Goal: Task Accomplishment & Management: Manage account settings

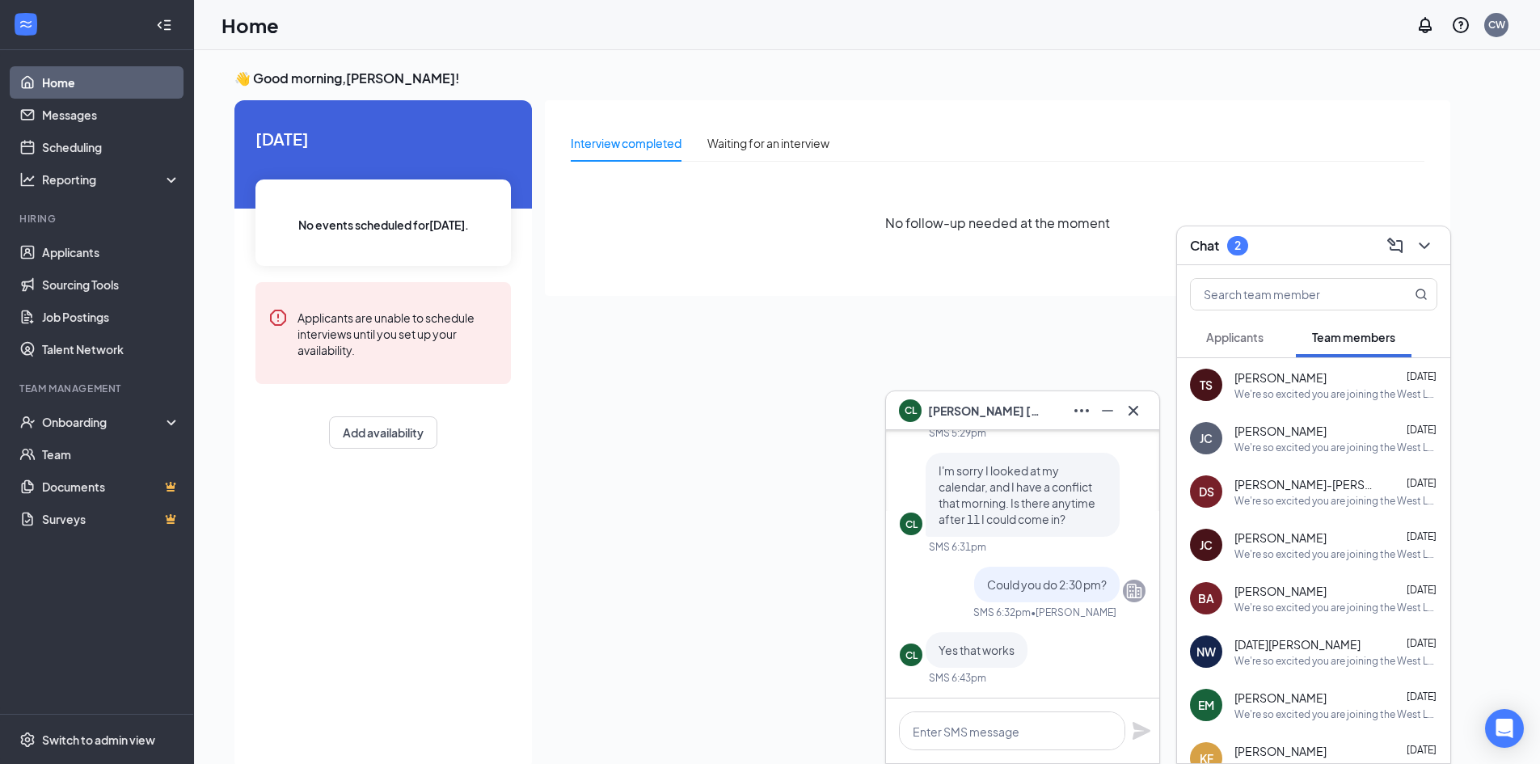
click at [1226, 322] on button "Applicants" at bounding box center [1235, 337] width 90 height 40
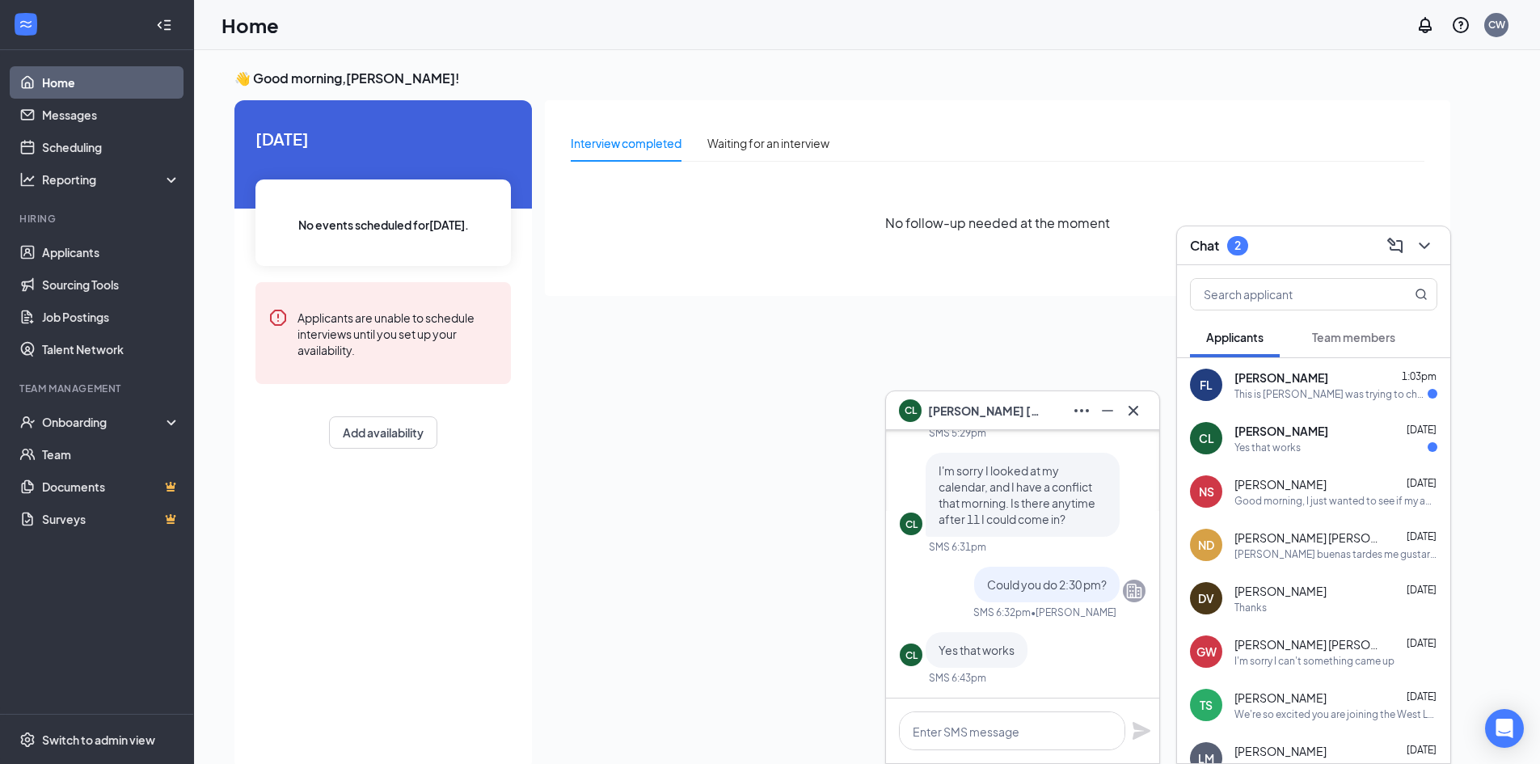
click at [1246, 456] on div "CL [PERSON_NAME] [DATE] Yes that works" at bounding box center [1313, 437] width 273 height 53
click at [1276, 394] on div "This is [PERSON_NAME] was trying to check on my application" at bounding box center [1330, 394] width 193 height 14
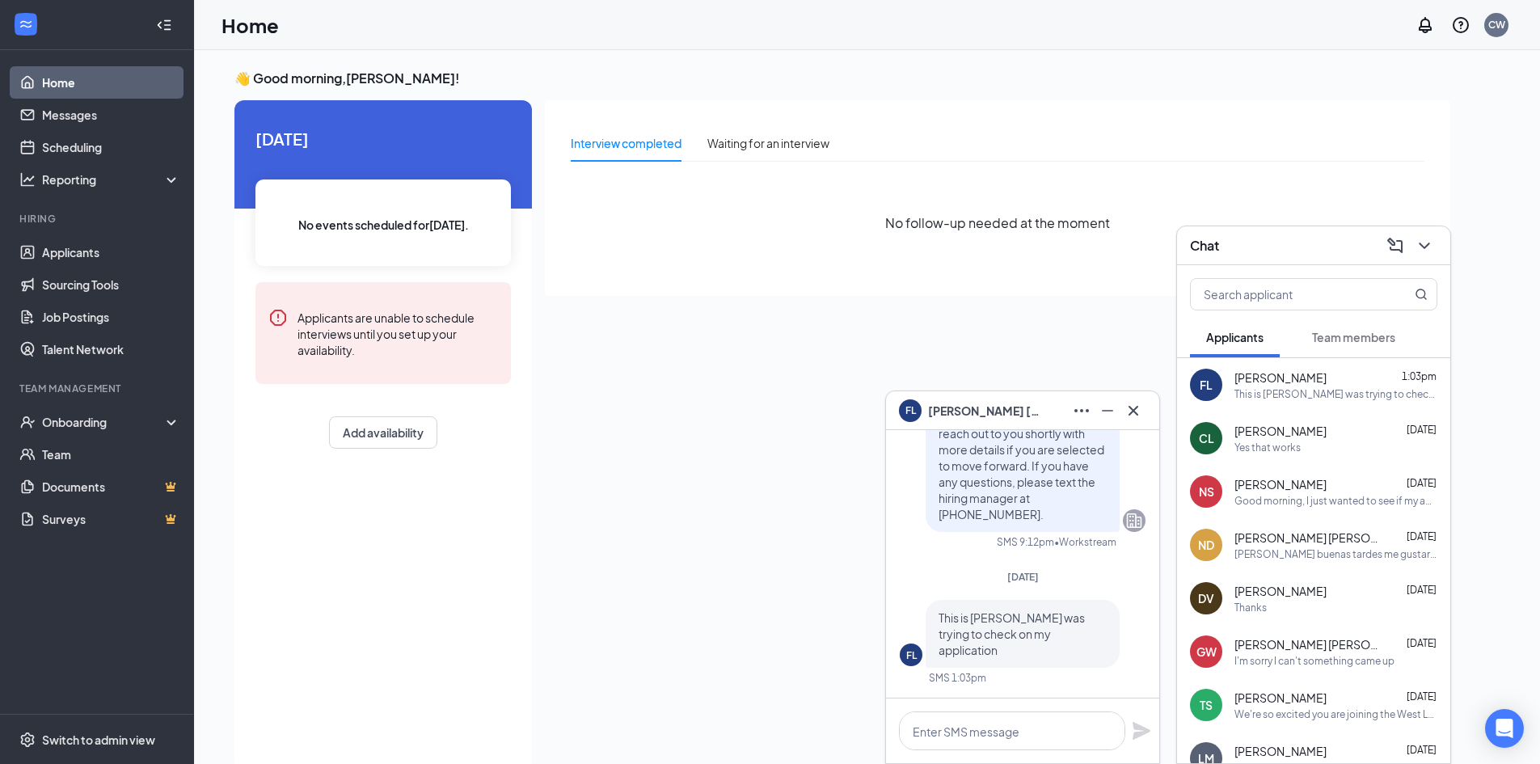
click at [1280, 491] on span "[PERSON_NAME]" at bounding box center [1280, 484] width 92 height 16
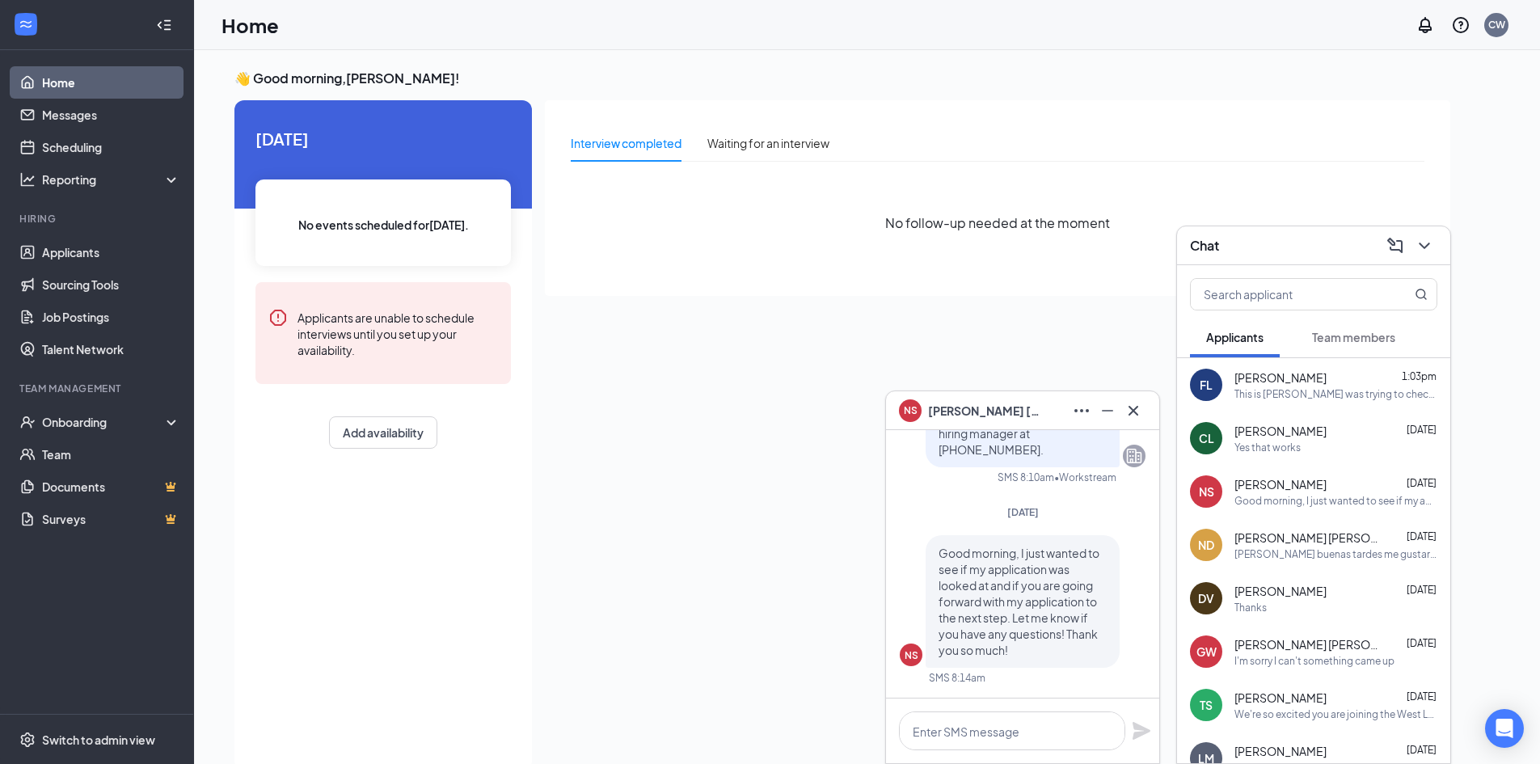
click at [1331, 453] on div "Yes that works" at bounding box center [1335, 448] width 203 height 14
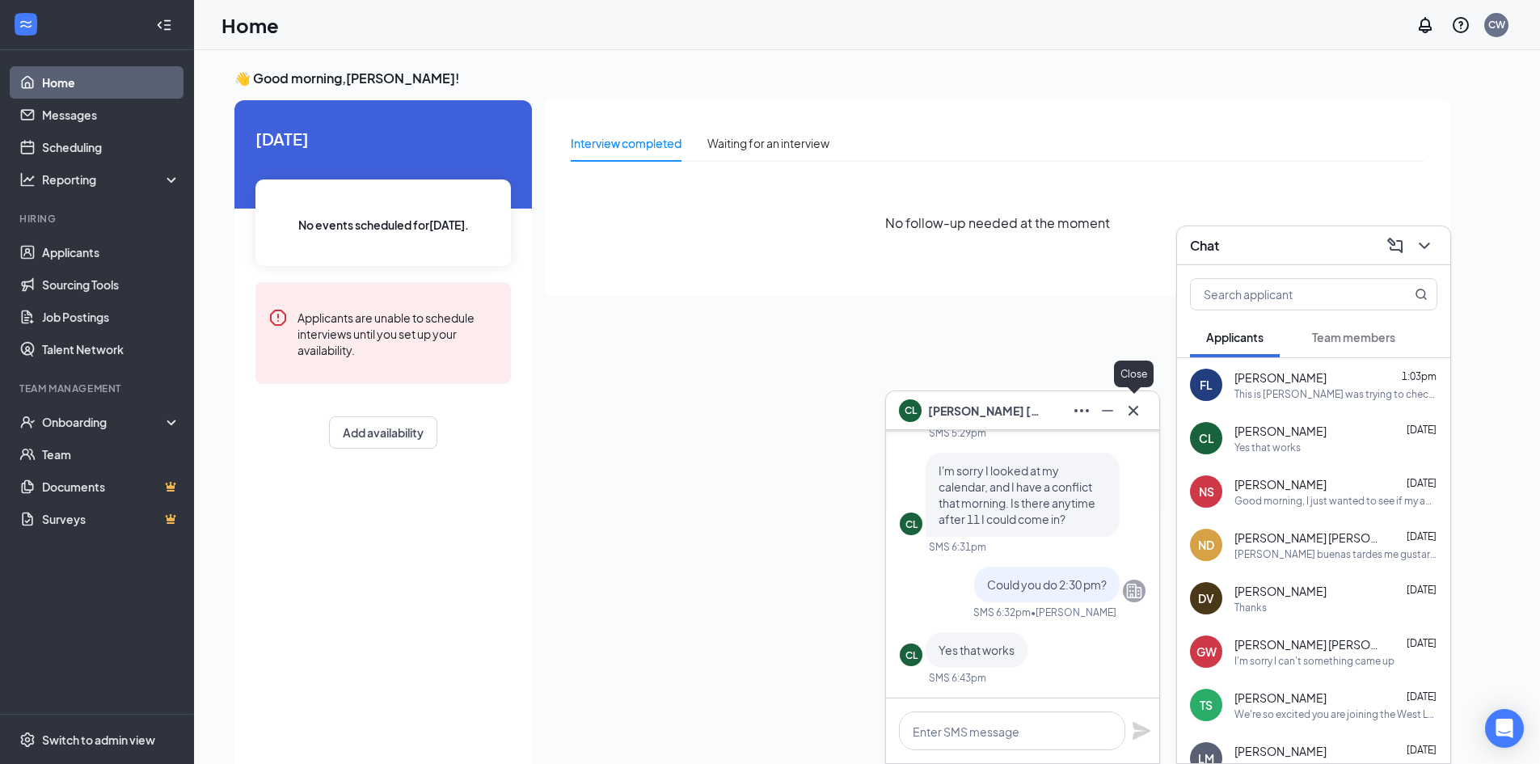
click at [1137, 413] on icon "Cross" at bounding box center [1134, 410] width 10 height 10
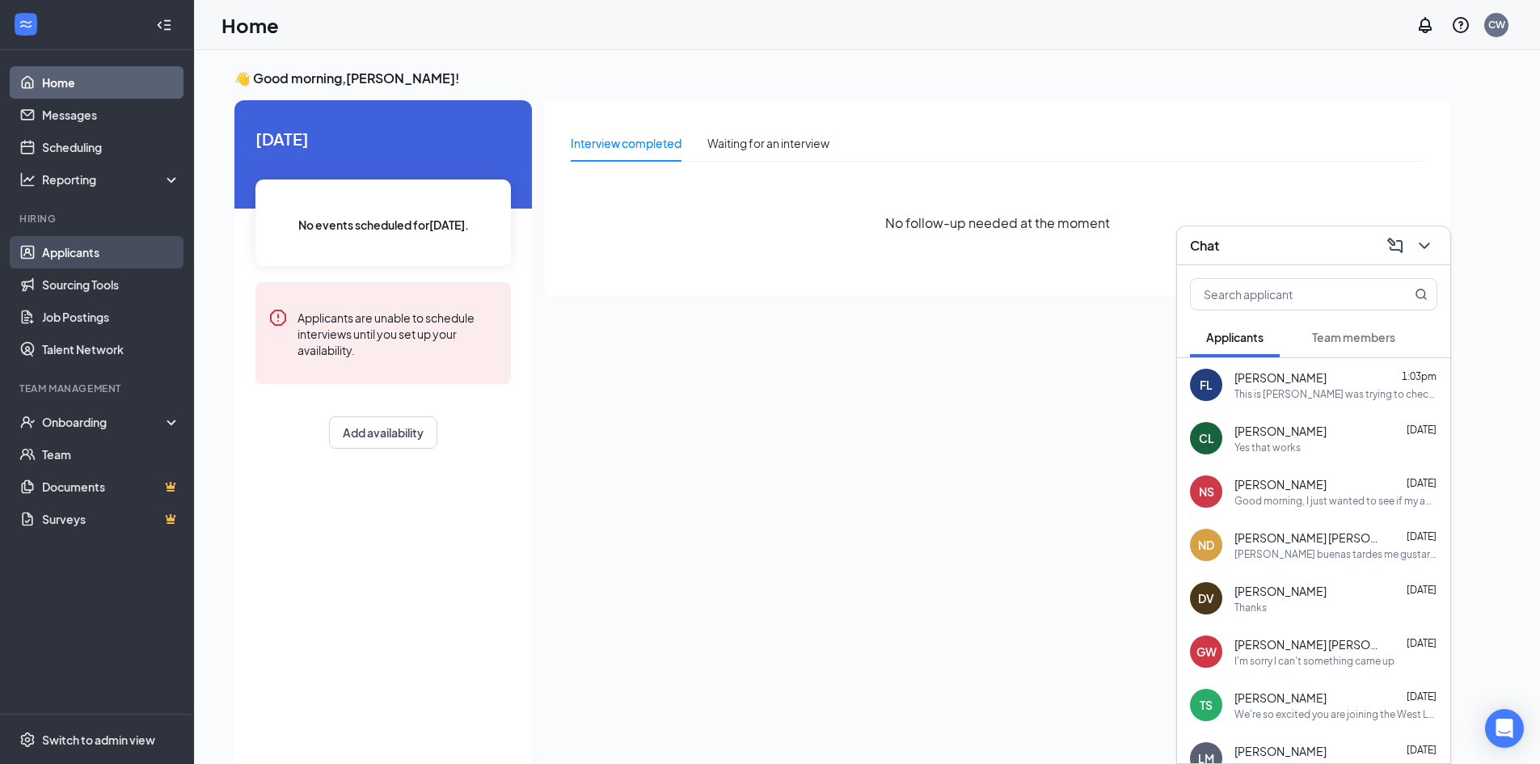
click at [118, 252] on link "Applicants" at bounding box center [111, 252] width 138 height 32
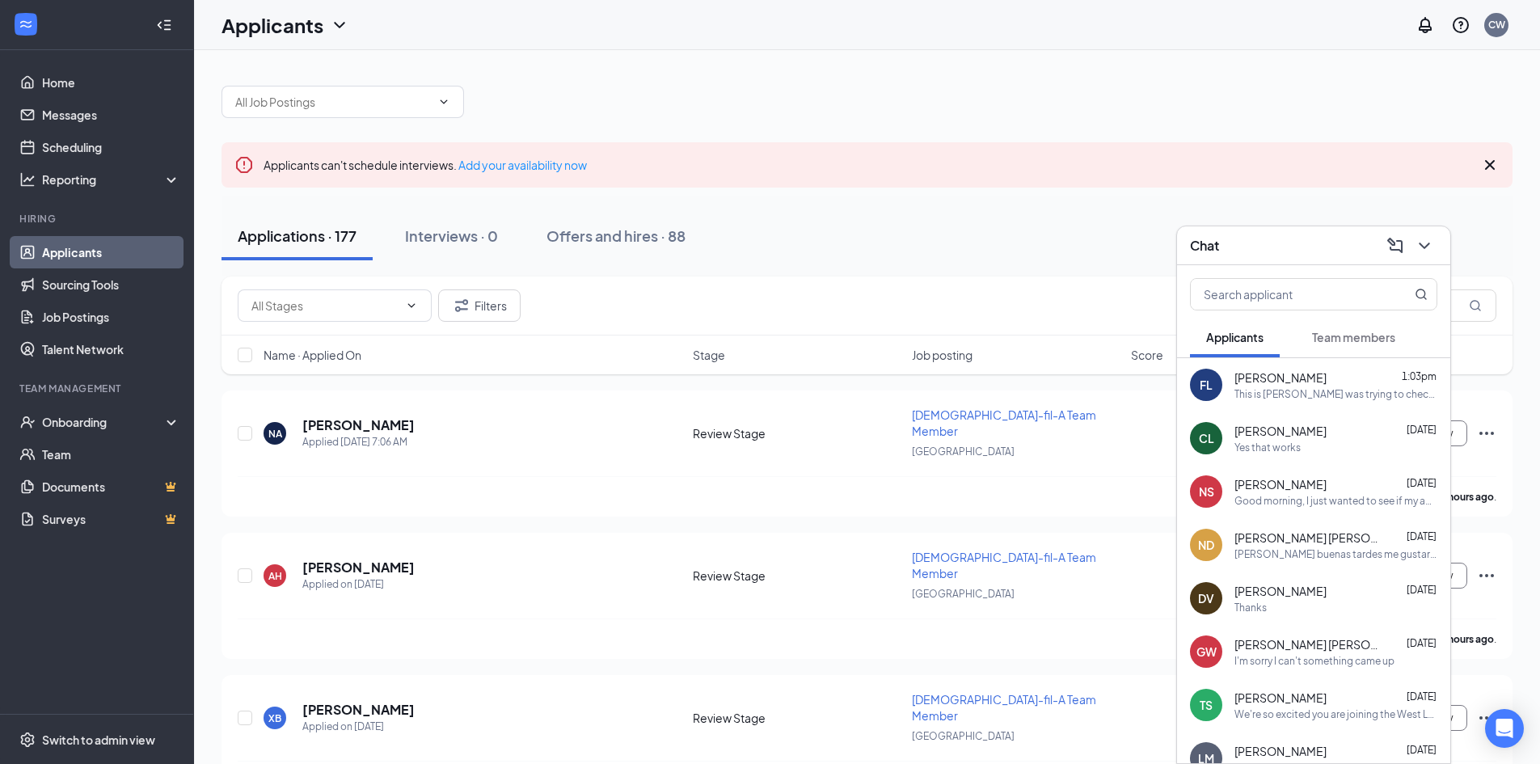
click at [1428, 245] on icon "ChevronDown" at bounding box center [1424, 246] width 11 height 6
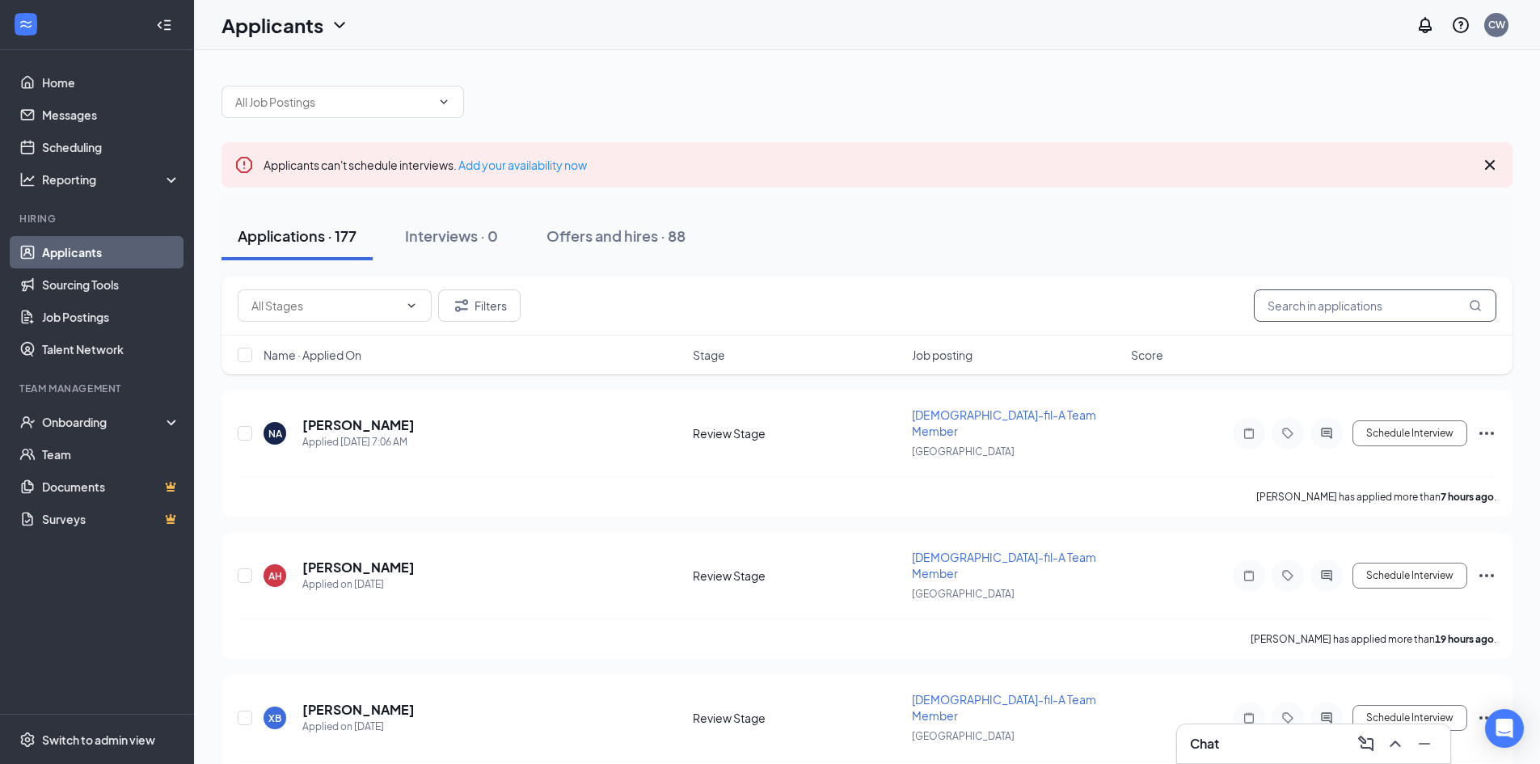
click at [1321, 314] on input "text" at bounding box center [1375, 305] width 243 height 32
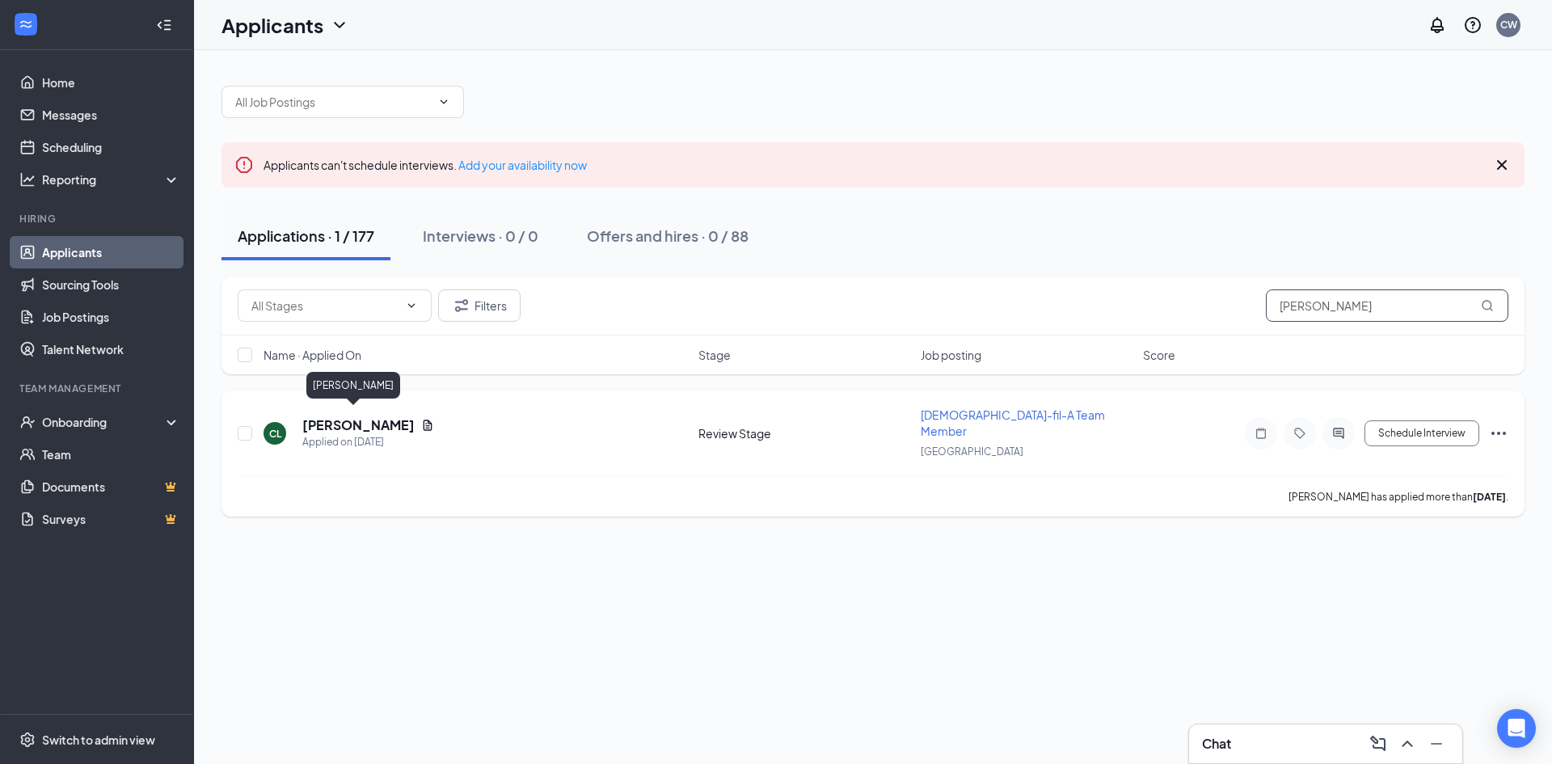
type input "[PERSON_NAME]"
click at [363, 419] on h5 "[PERSON_NAME]" at bounding box center [358, 425] width 112 height 18
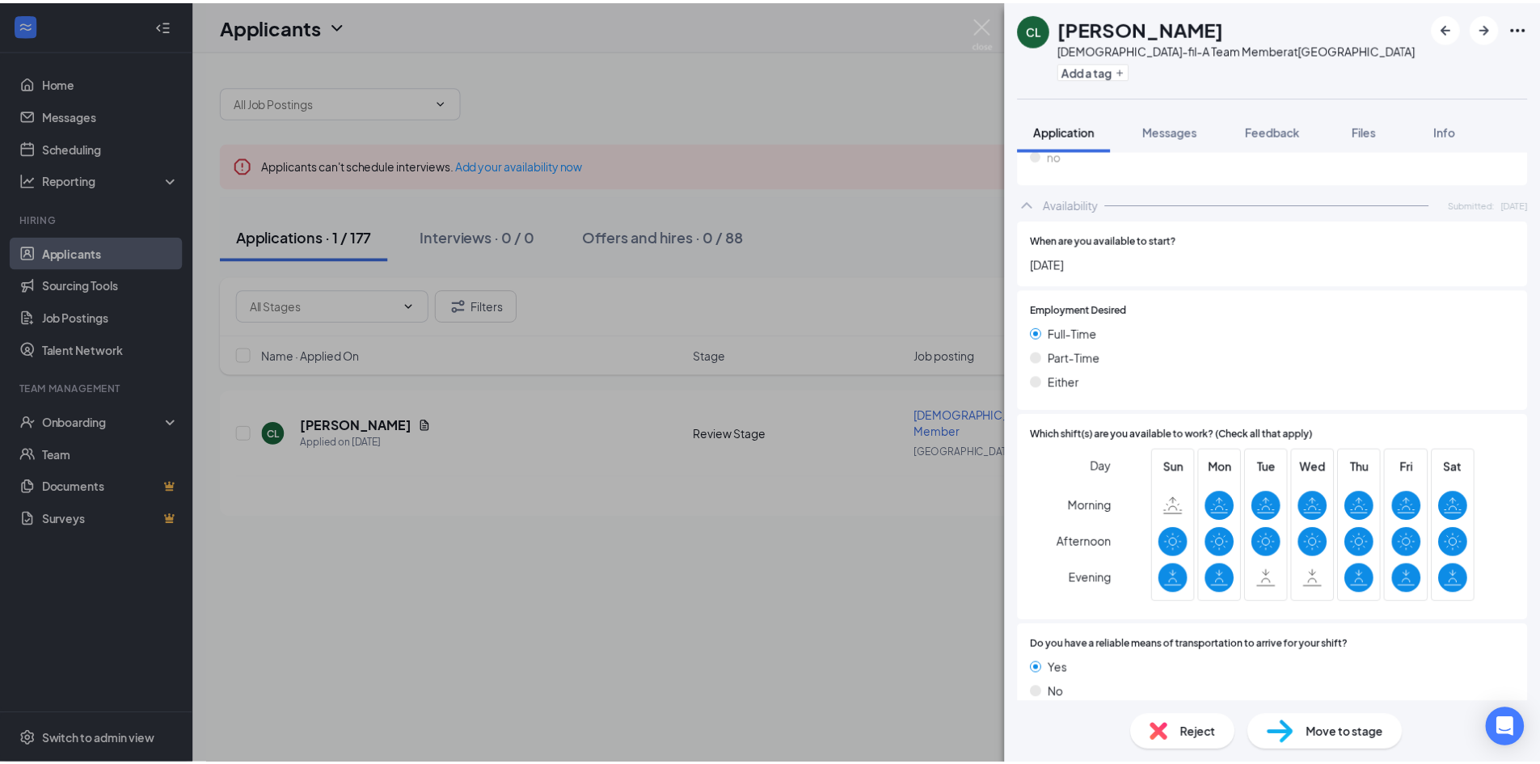
scroll to position [802, 0]
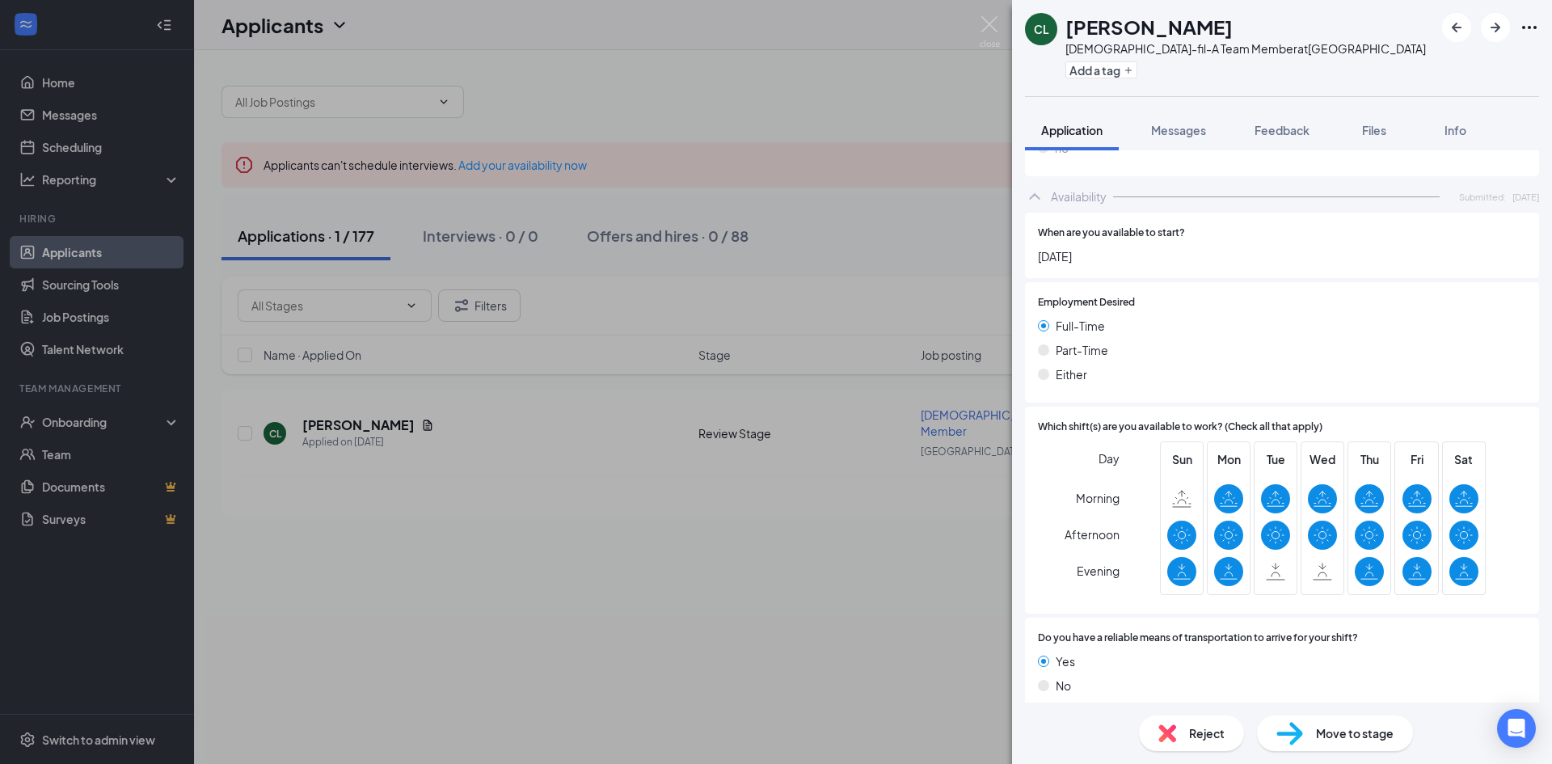
click at [925, 537] on div "CL [PERSON_NAME][DEMOGRAPHIC_DATA]-fil-A Team Member at [GEOGRAPHIC_DATA] Add a…" at bounding box center [776, 382] width 1552 height 764
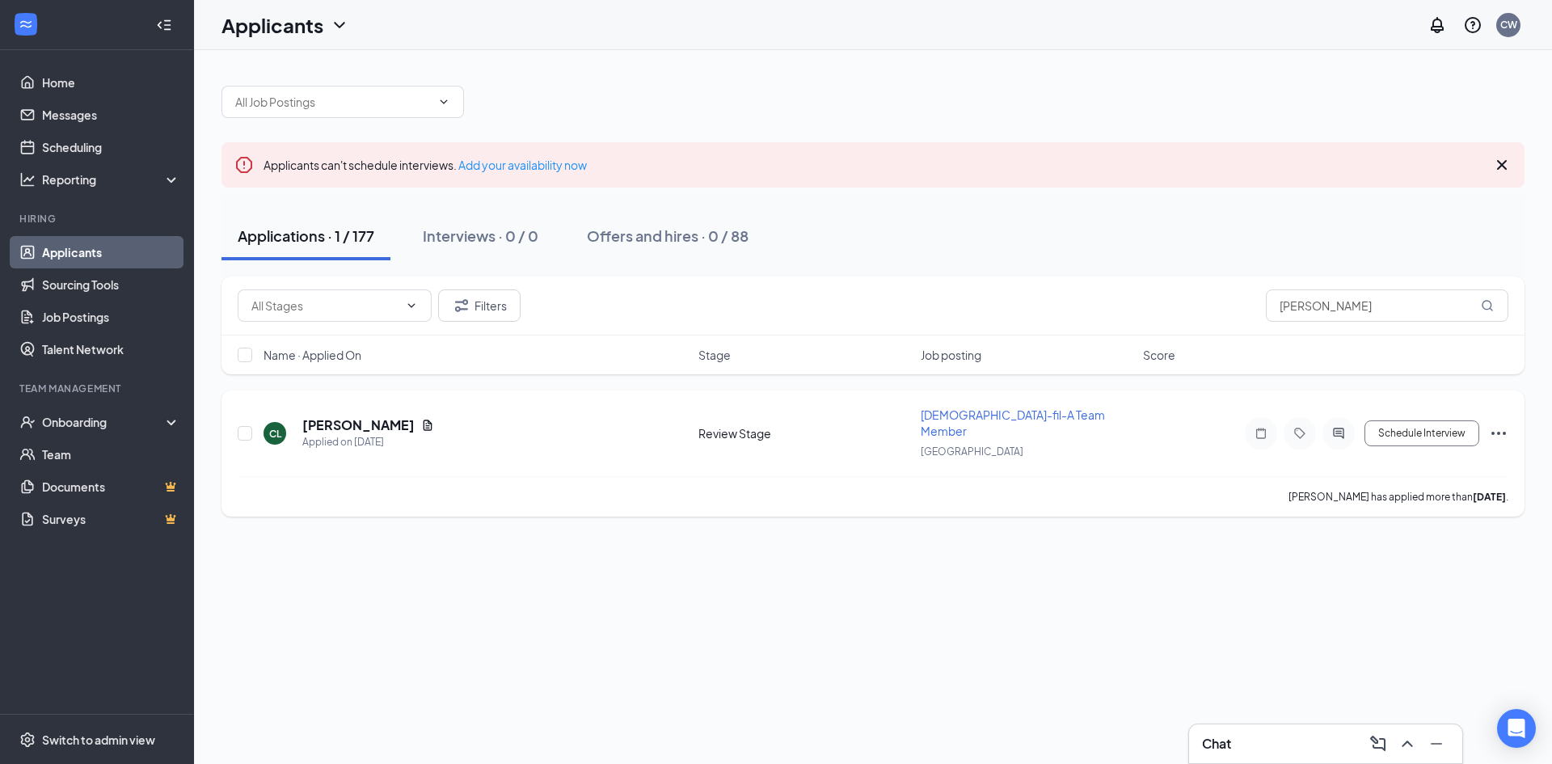
click at [1501, 424] on icon "Ellipses" at bounding box center [1498, 433] width 19 height 19
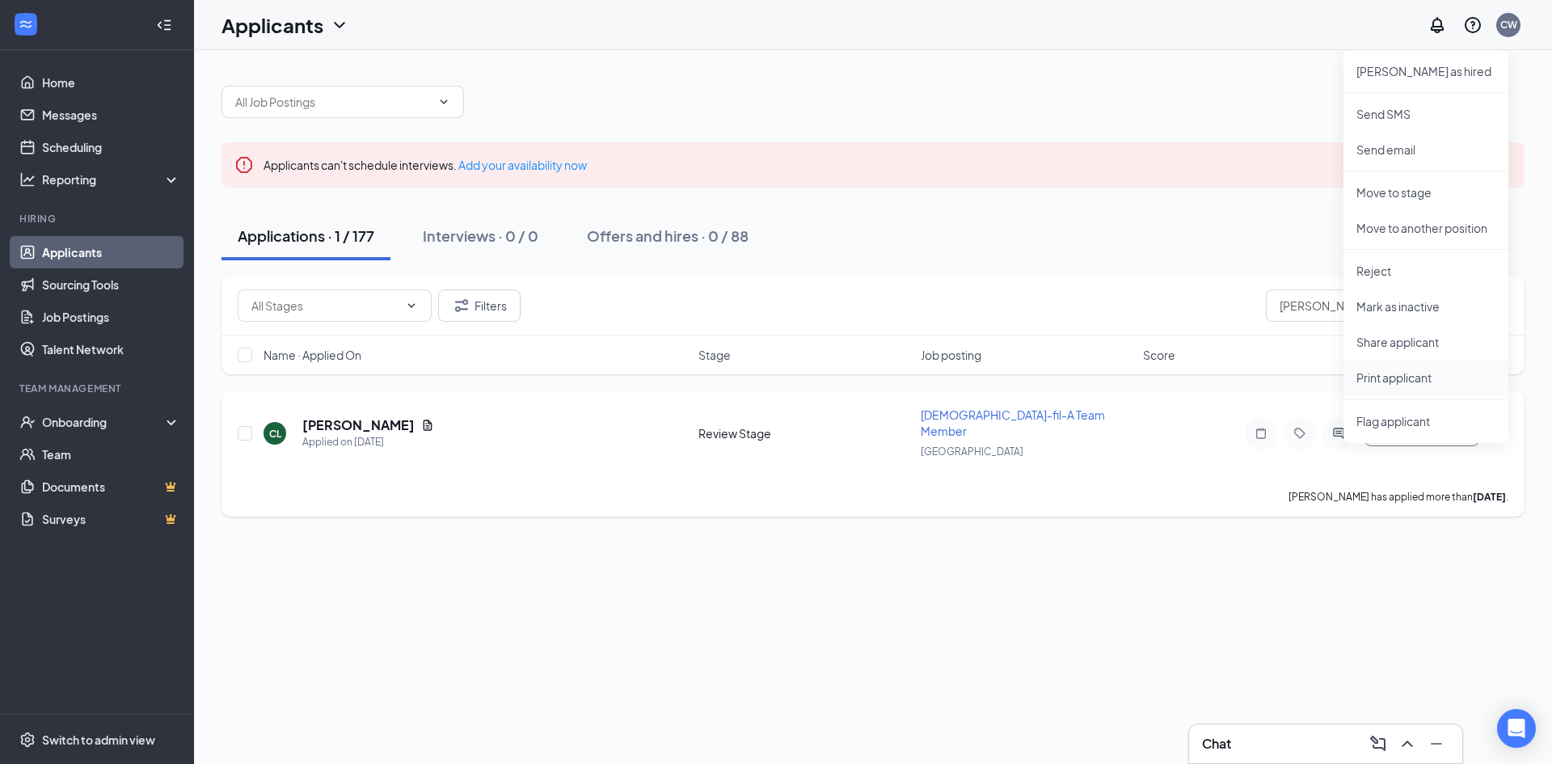
click at [1411, 380] on p "Print applicant" at bounding box center [1425, 377] width 139 height 16
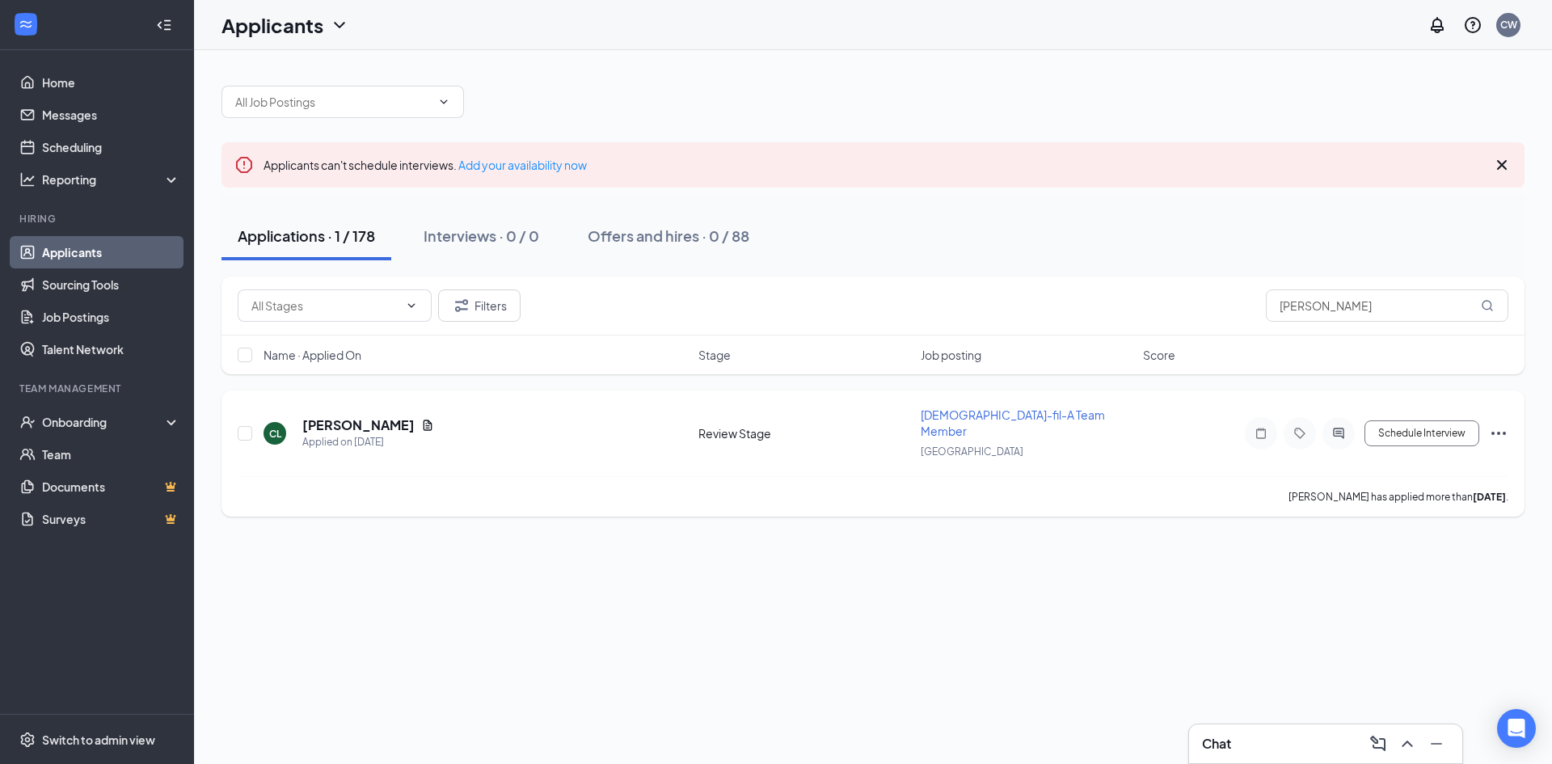
click at [1500, 431] on icon "Ellipses" at bounding box center [1498, 433] width 19 height 19
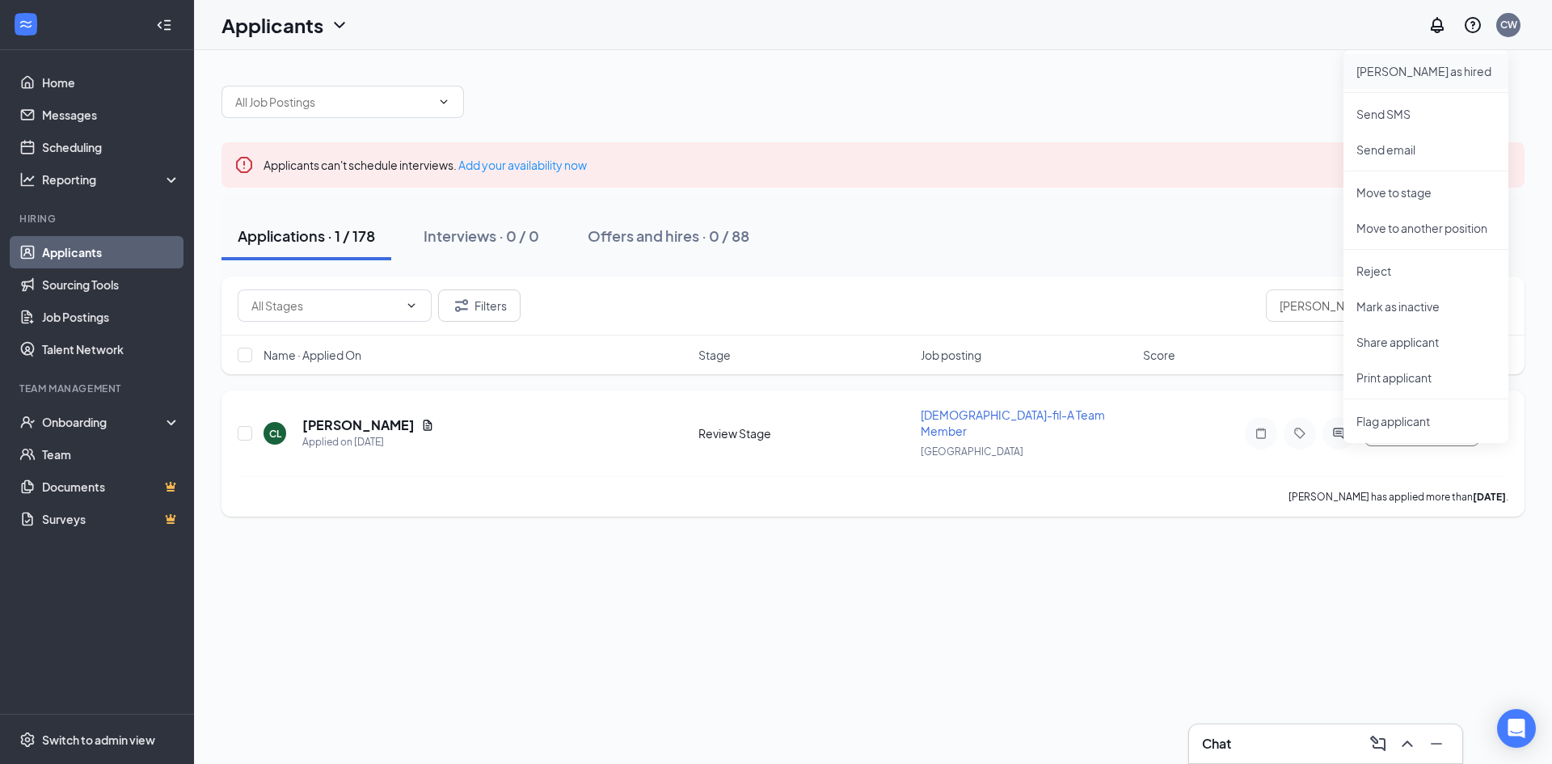
click at [1386, 78] on p "[PERSON_NAME] as hired" at bounding box center [1425, 71] width 139 height 16
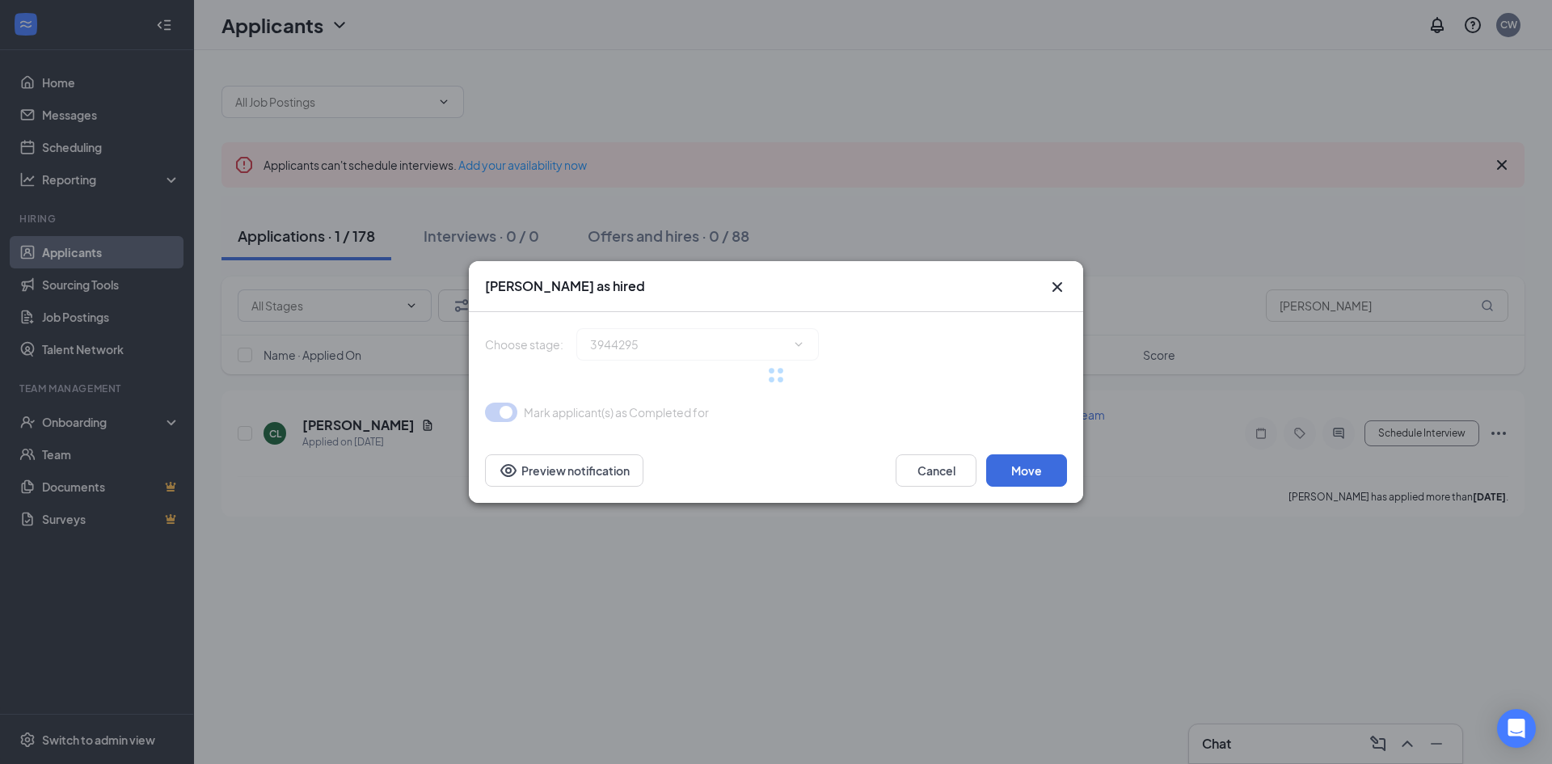
type input "Hiring Complete (final stage)"
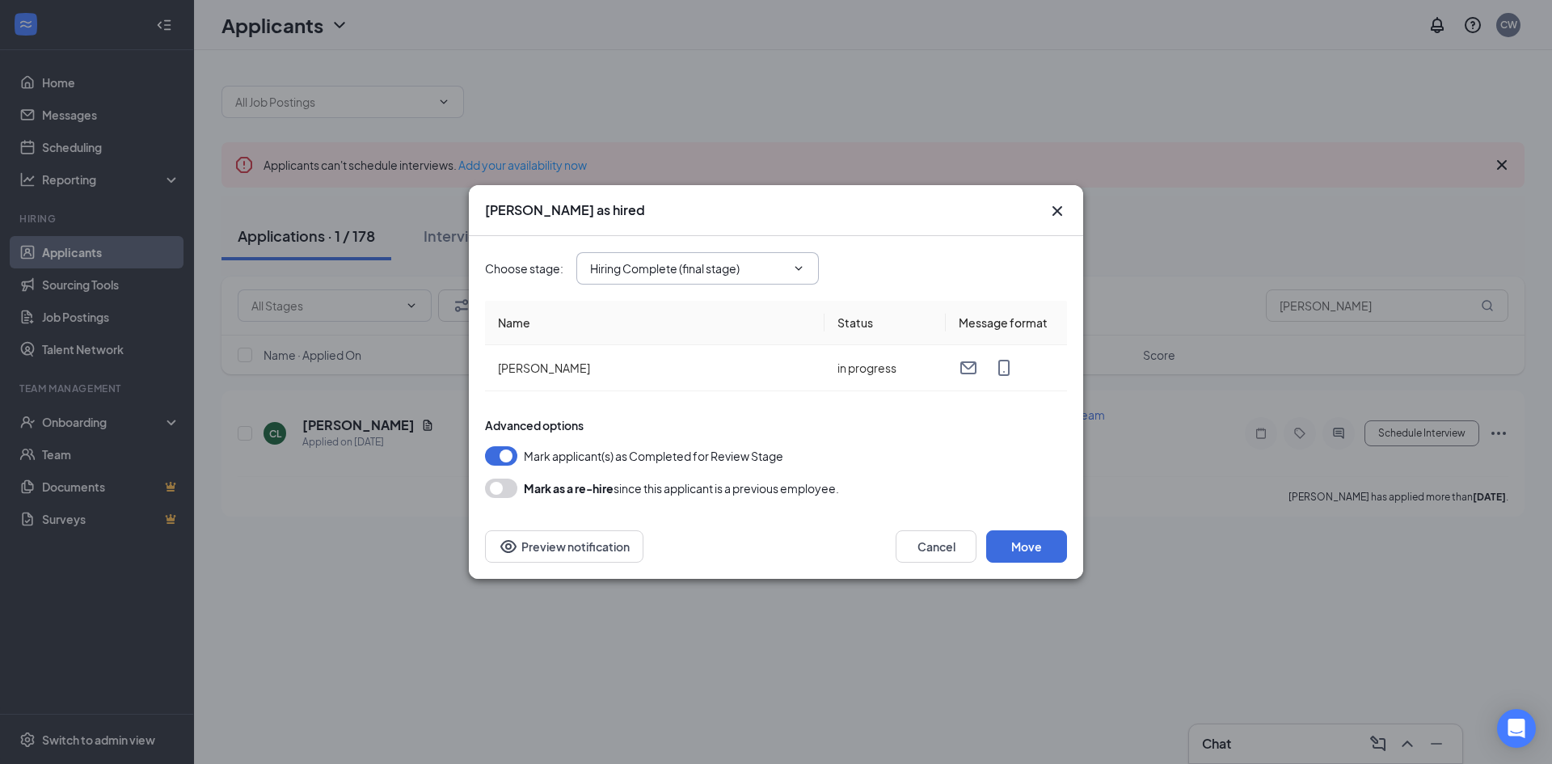
click at [766, 273] on input "Hiring Complete (final stage)" at bounding box center [688, 268] width 196 height 18
click at [867, 424] on div "Advanced options" at bounding box center [776, 425] width 582 height 16
click at [1039, 554] on button "Move" at bounding box center [1026, 546] width 81 height 32
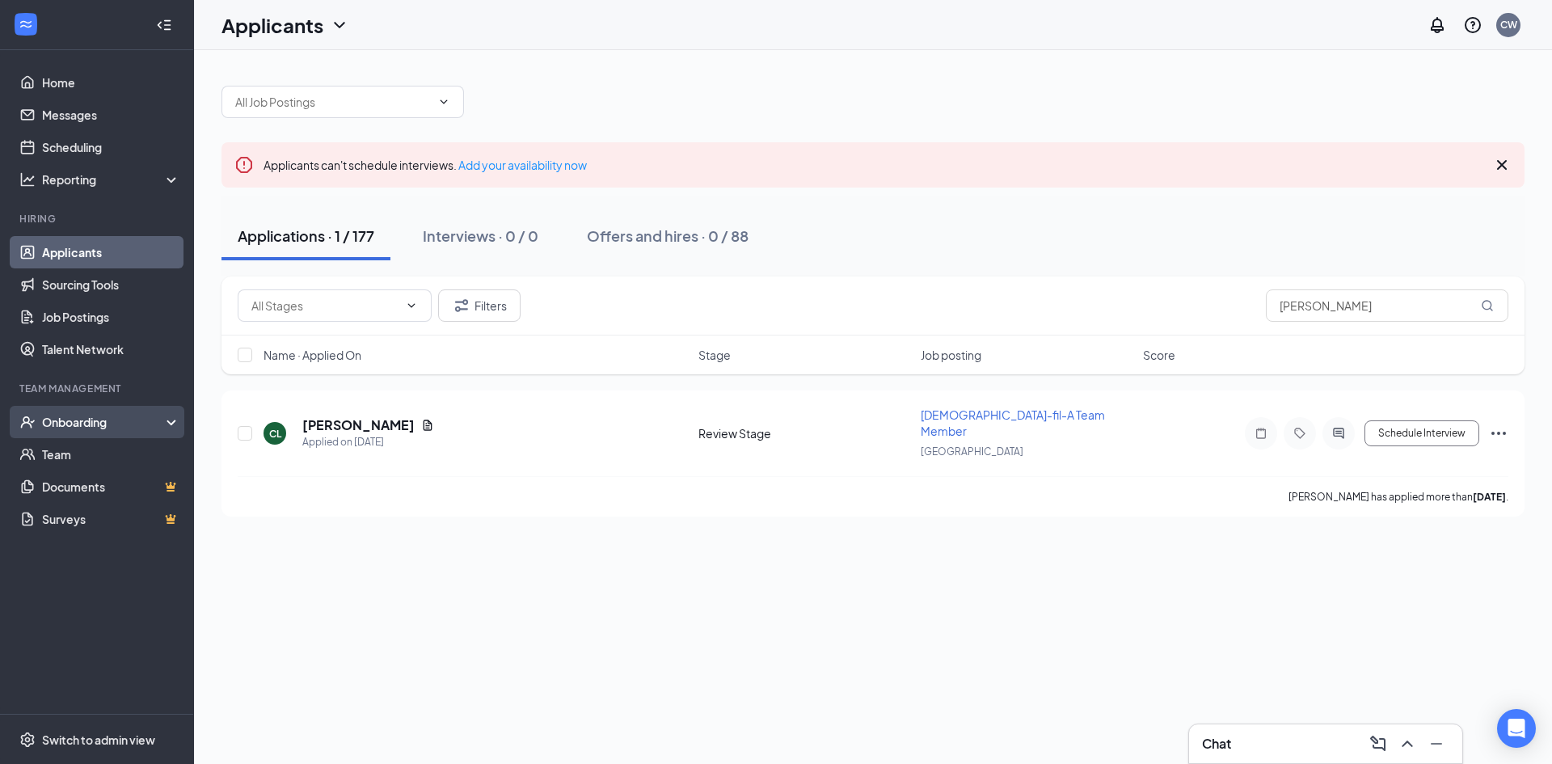
click at [91, 420] on div "Onboarding" at bounding box center [104, 422] width 124 height 16
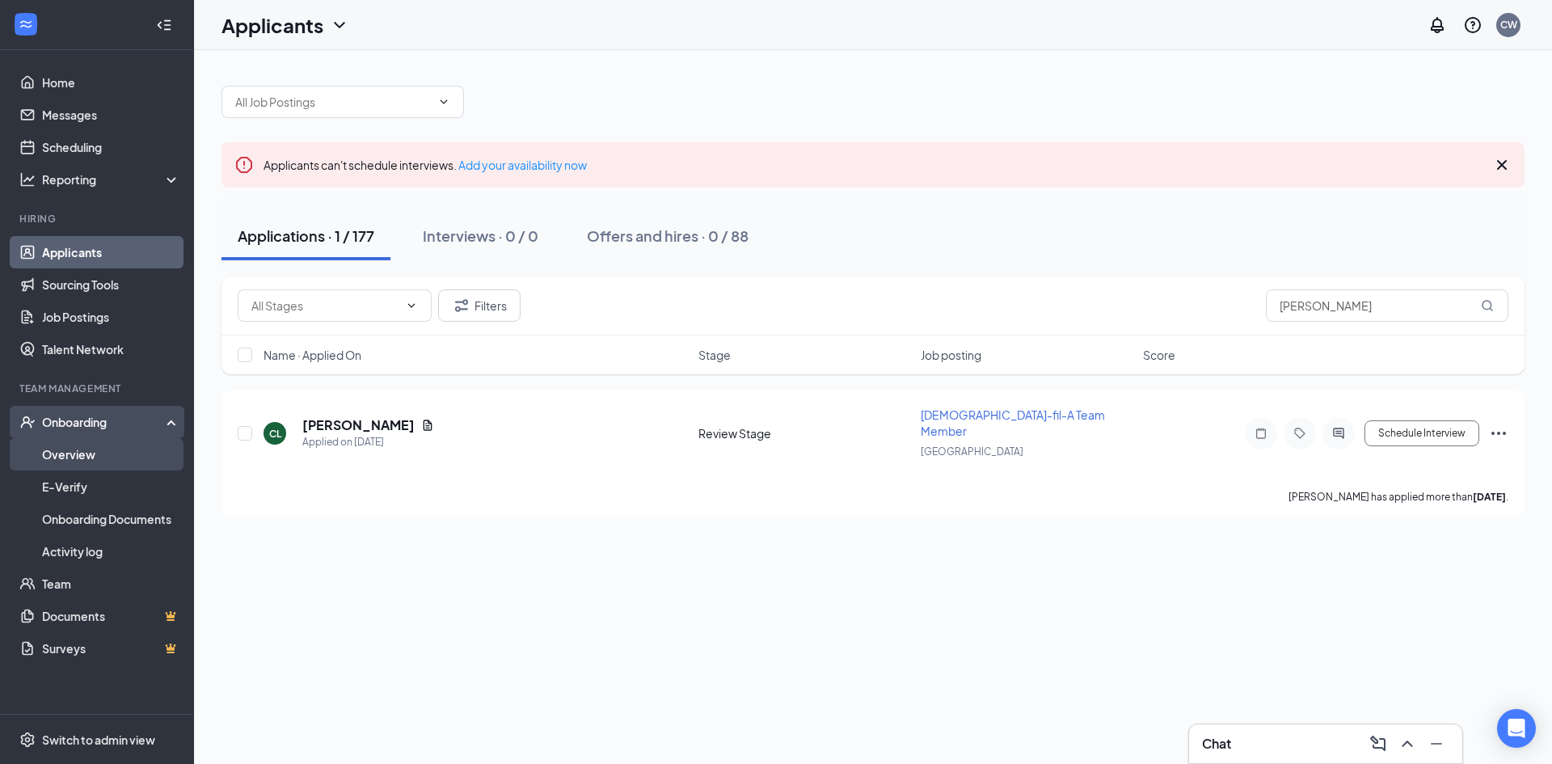
click at [95, 459] on link "Overview" at bounding box center [111, 454] width 138 height 32
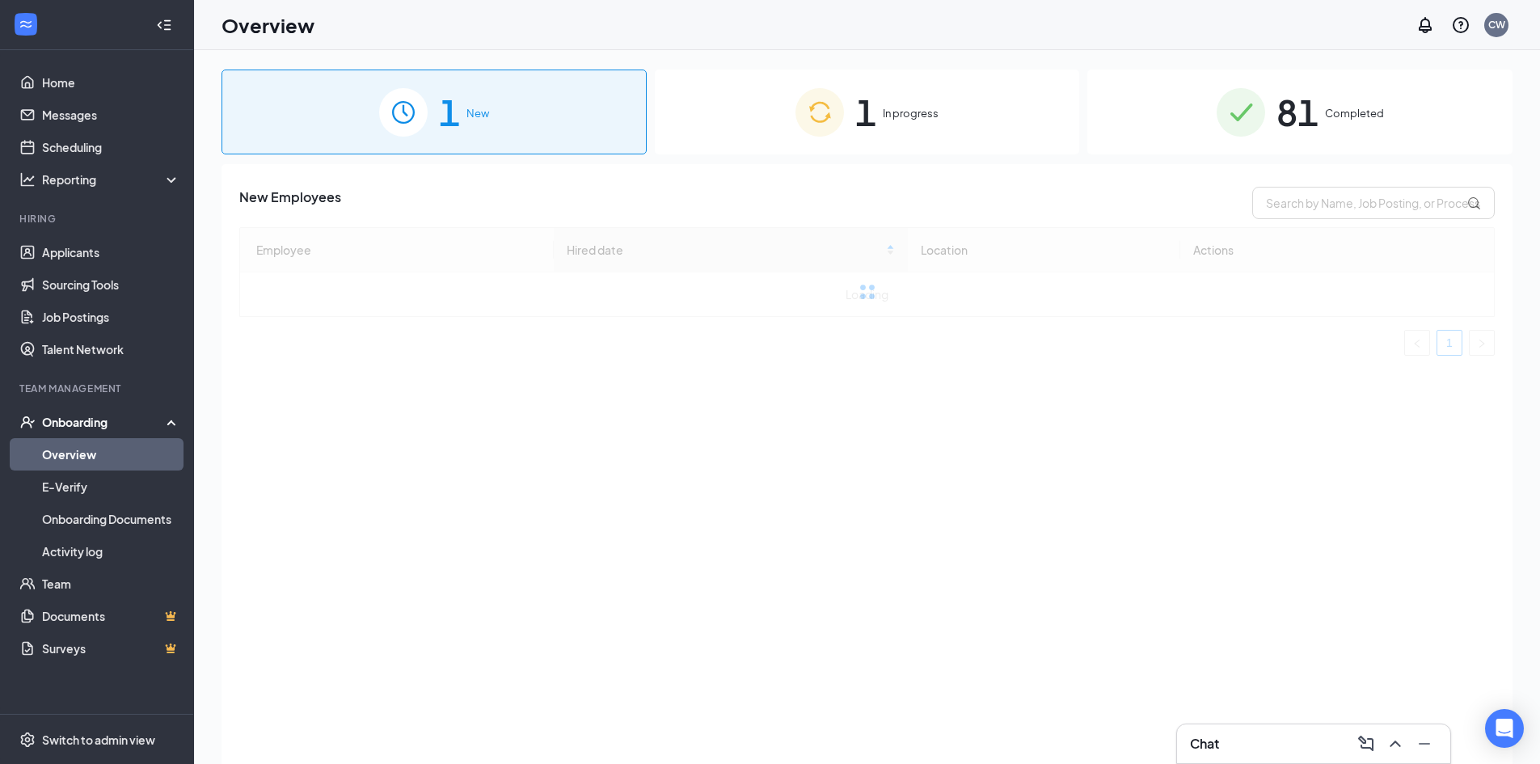
click at [790, 124] on div "1 In progress" at bounding box center [867, 112] width 425 height 85
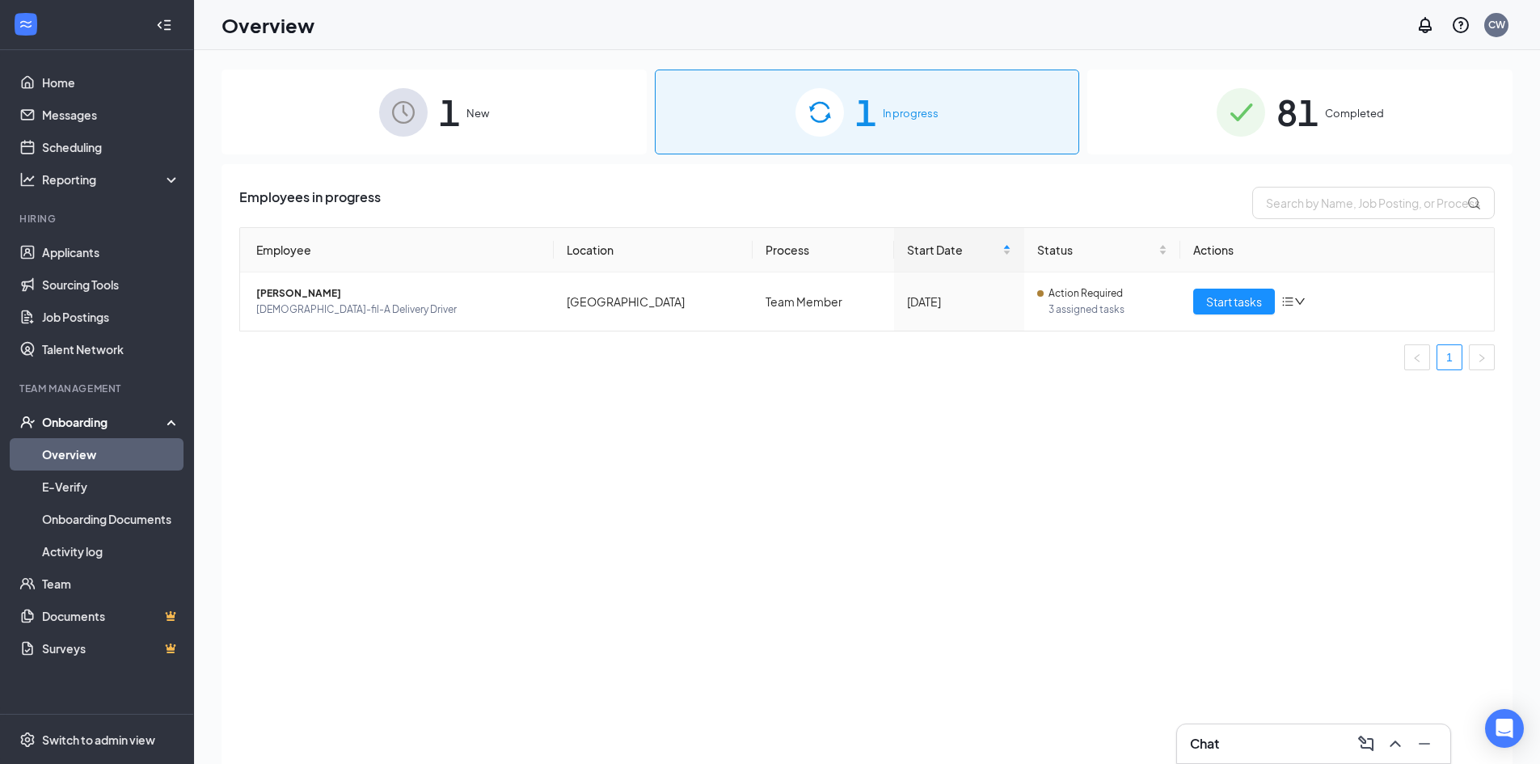
click at [500, 94] on div "1 New" at bounding box center [433, 112] width 425 height 85
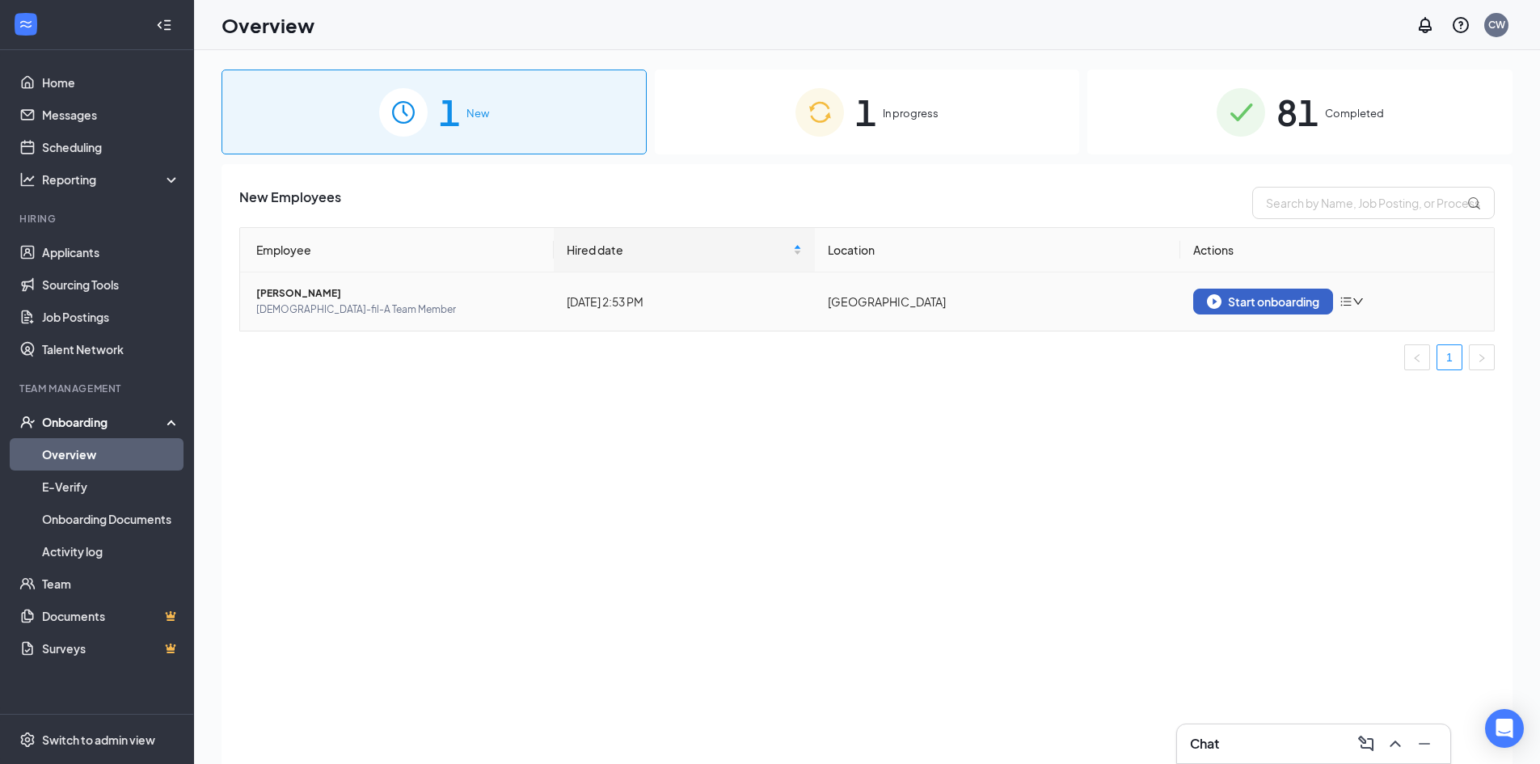
click at [1237, 297] on div "Start onboarding" at bounding box center [1263, 301] width 112 height 15
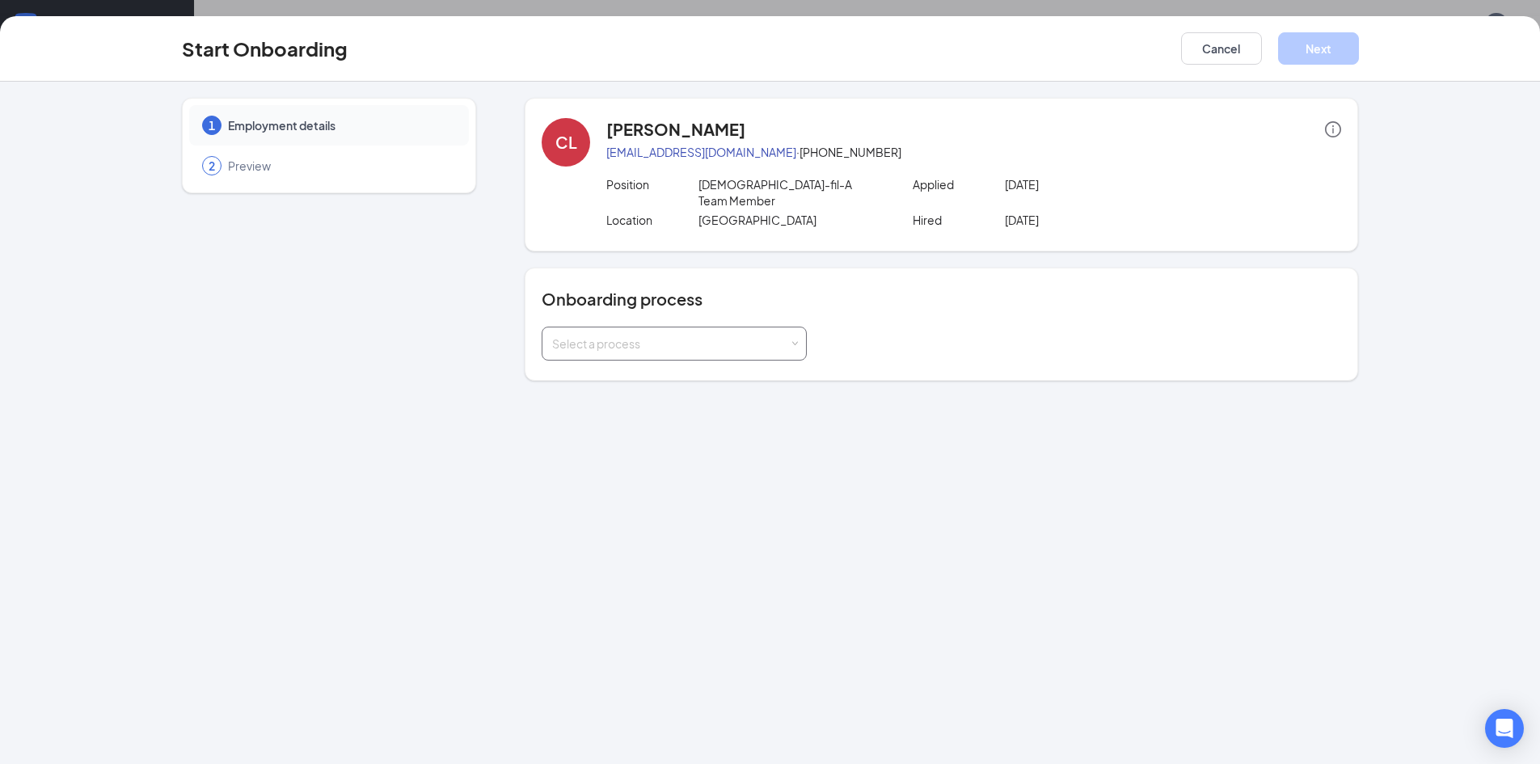
click at [626, 335] on div "Select a process" at bounding box center [670, 343] width 237 height 16
click at [616, 396] on span "Team Member" at bounding box center [586, 390] width 77 height 15
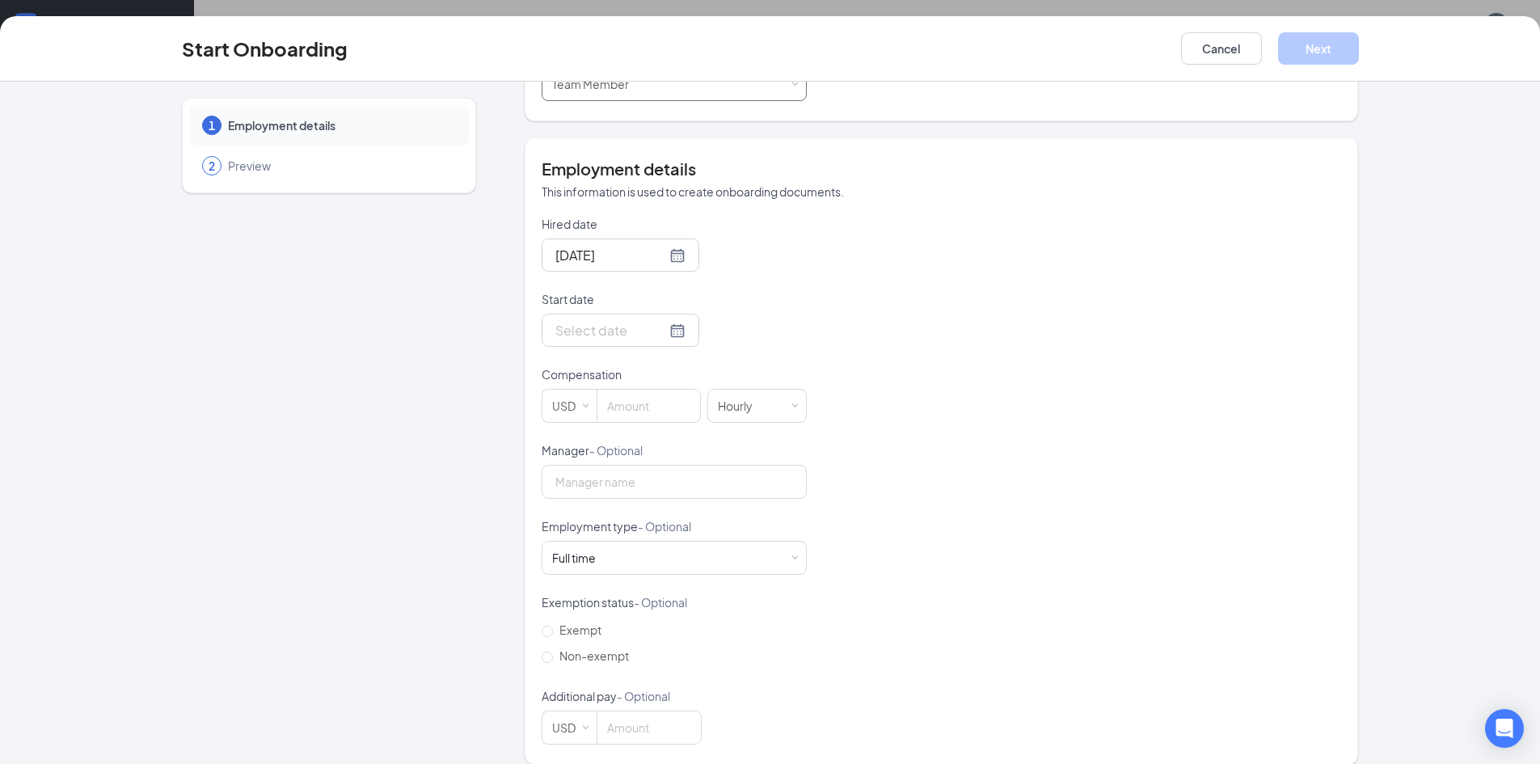
scroll to position [260, 0]
click at [600, 244] on input "[DATE]" at bounding box center [610, 254] width 111 height 20
type input "[DATE]"
click at [937, 215] on div "Hired date [DATE] [DATE] Su Mo Tu We Th Fr Sa 31 1 2 3 4 5 6 7 8 9 10 11 12 13 …" at bounding box center [941, 479] width 799 height 529
click at [607, 319] on input "Start date" at bounding box center [610, 329] width 111 height 20
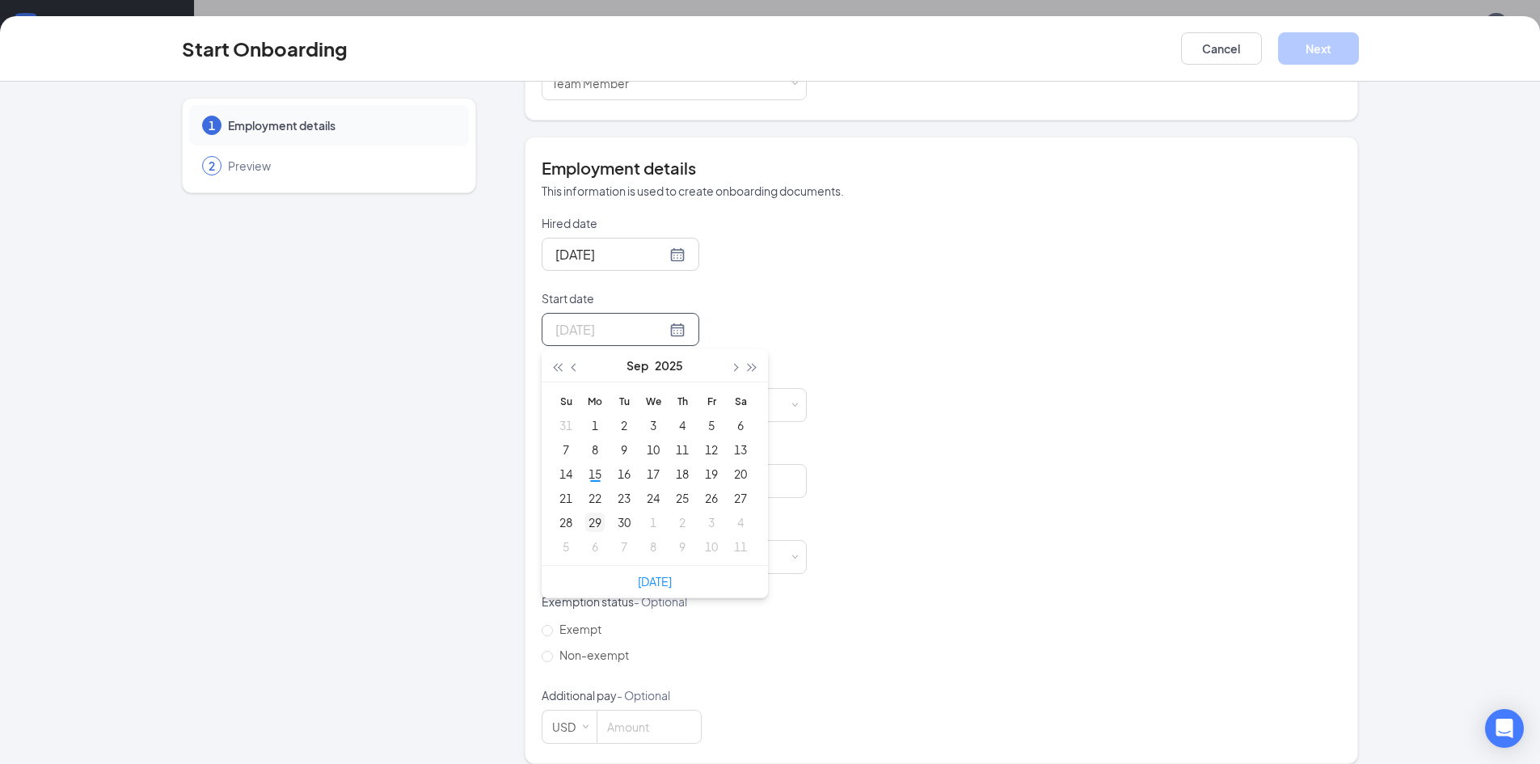
type input "[DATE]"
click at [595, 513] on div "29" at bounding box center [594, 522] width 19 height 19
click at [636, 394] on input at bounding box center [648, 405] width 103 height 32
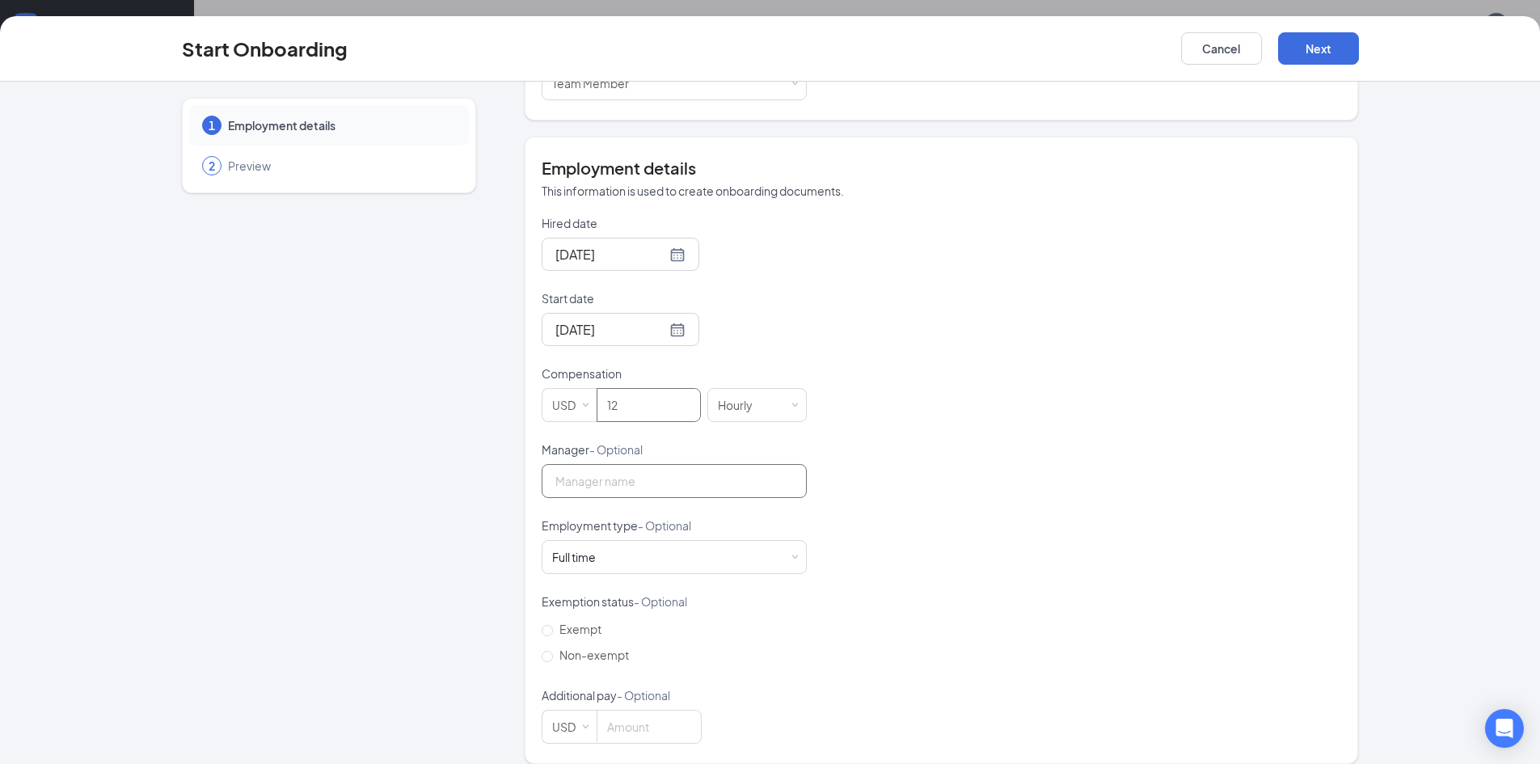
type input "12"
click at [687, 464] on input "Manager - Optional" at bounding box center [674, 481] width 265 height 34
type input "[PERSON_NAME]"
click at [577, 549] on div "Full time" at bounding box center [574, 557] width 44 height 16
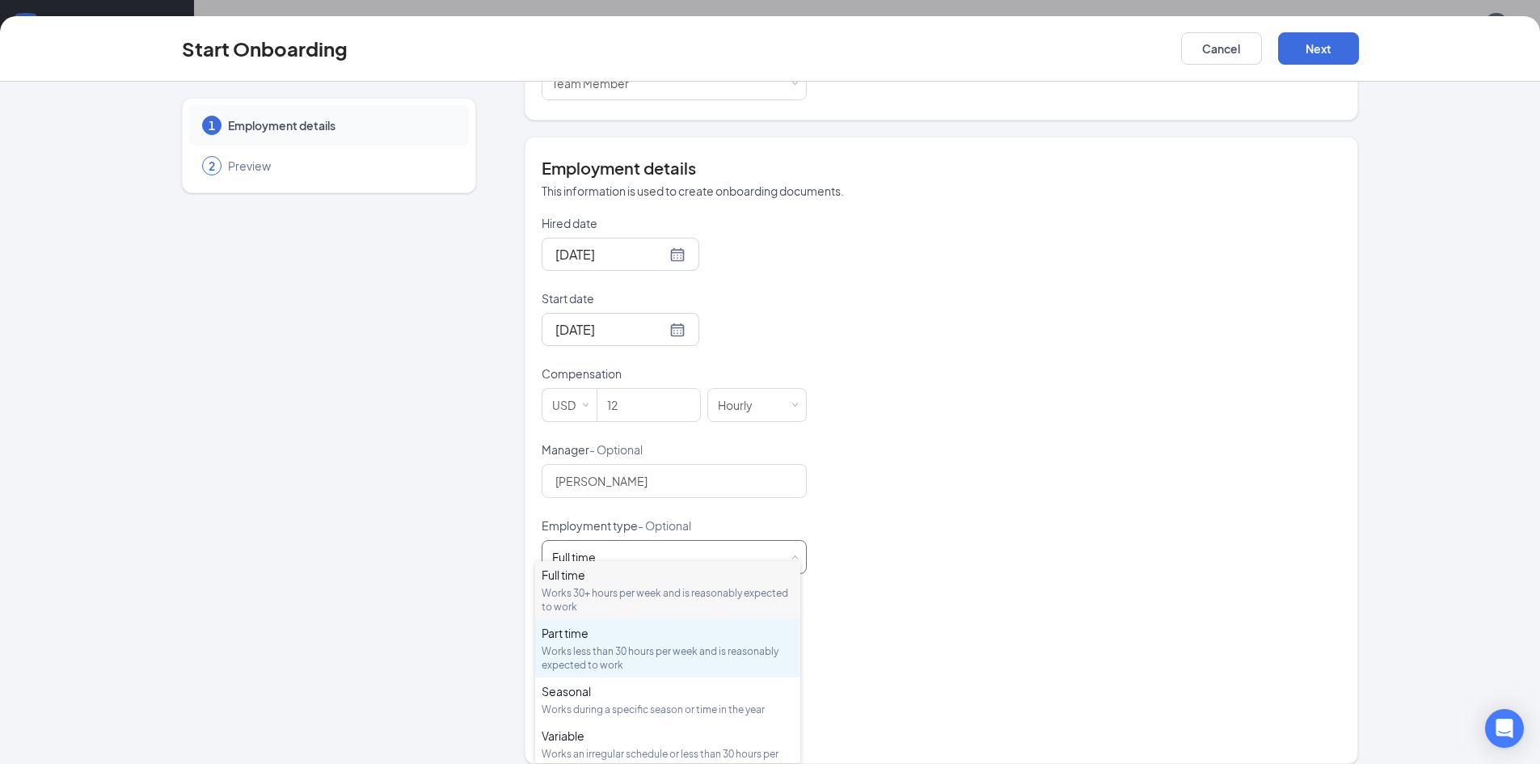
click at [605, 659] on div "Works less than 30 hours per week and is reasonably expected to work" at bounding box center [668, 657] width 252 height 27
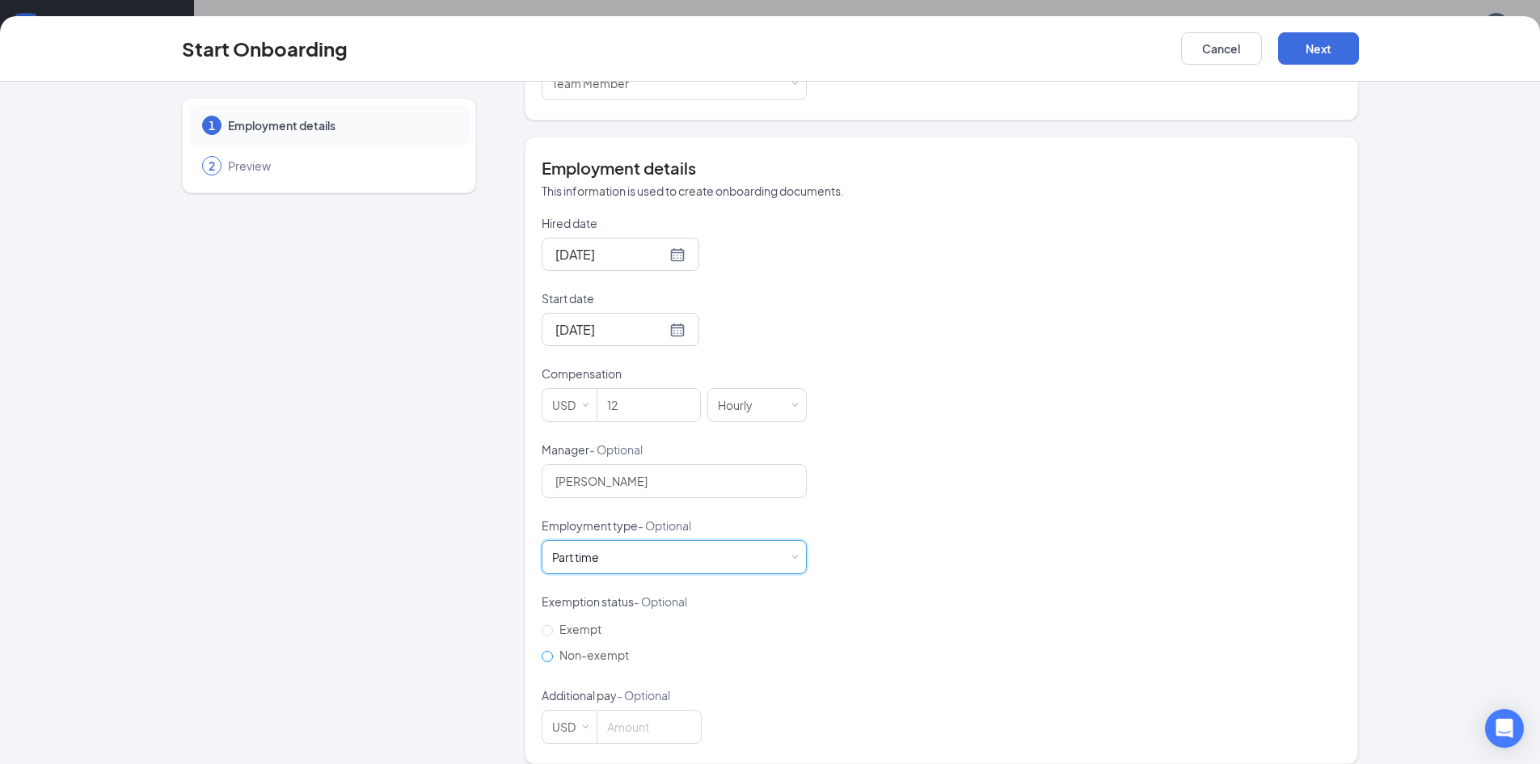
click at [542, 651] on input "Non-exempt" at bounding box center [547, 656] width 11 height 11
radio input "true"
click at [1331, 58] on button "Next" at bounding box center [1318, 48] width 81 height 32
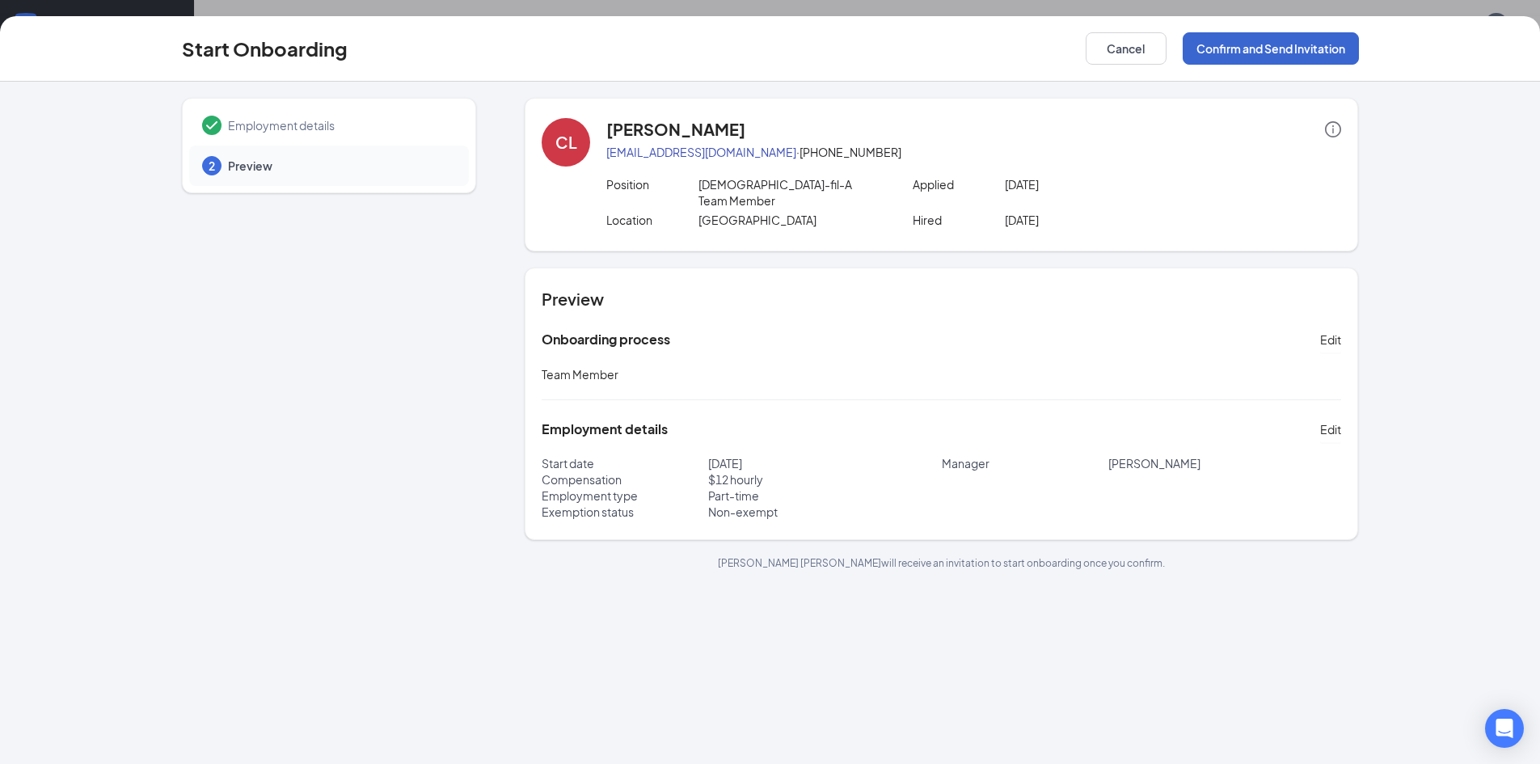
scroll to position [0, 0]
click at [1261, 43] on button "Confirm and Send Invitation" at bounding box center [1271, 48] width 176 height 32
